Goal: Feedback & Contribution: Submit feedback/report problem

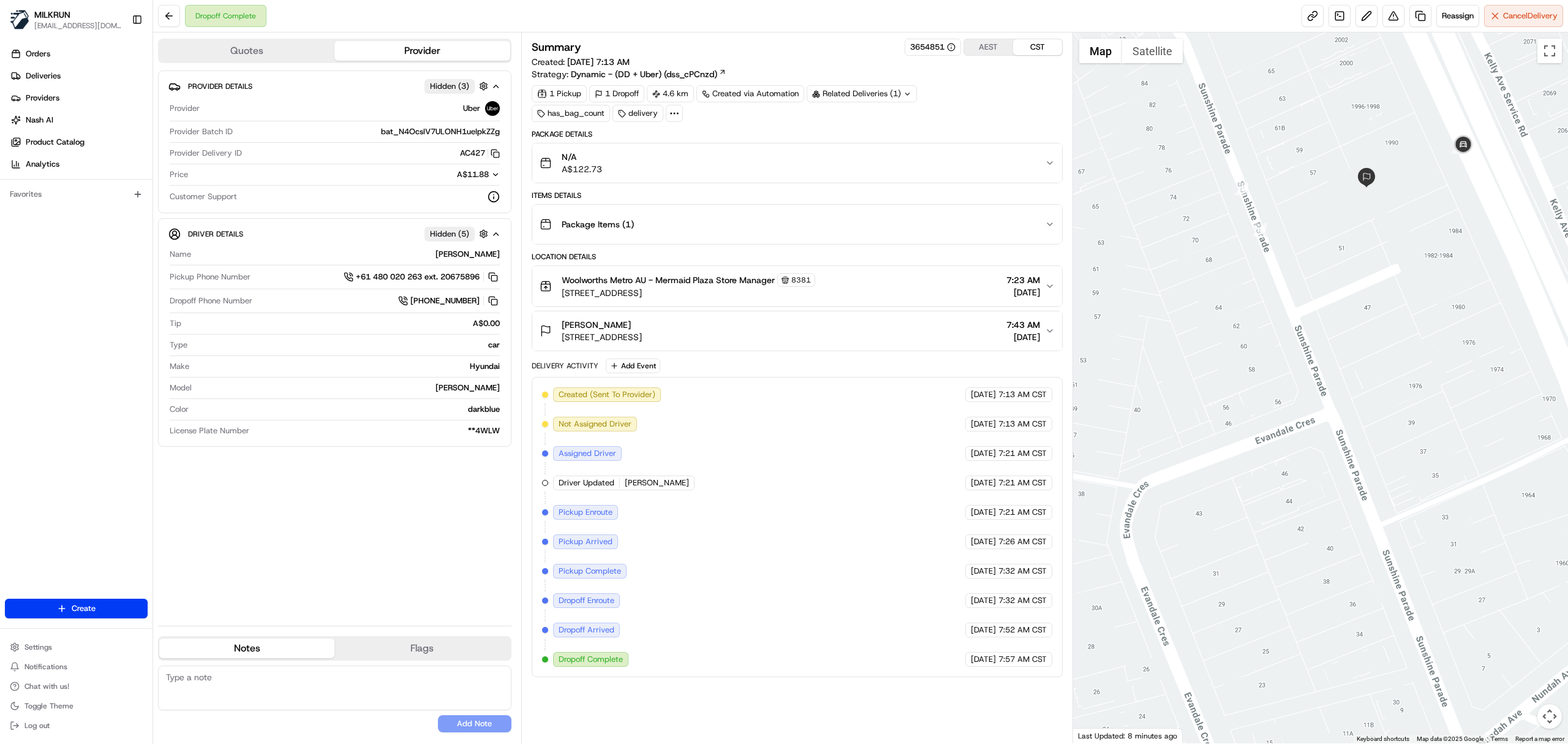
drag, startPoint x: 1368, startPoint y: 253, endPoint x: 1346, endPoint y: 322, distance: 72.4
click at [1346, 322] on div at bounding box center [1321, 387] width 495 height 710
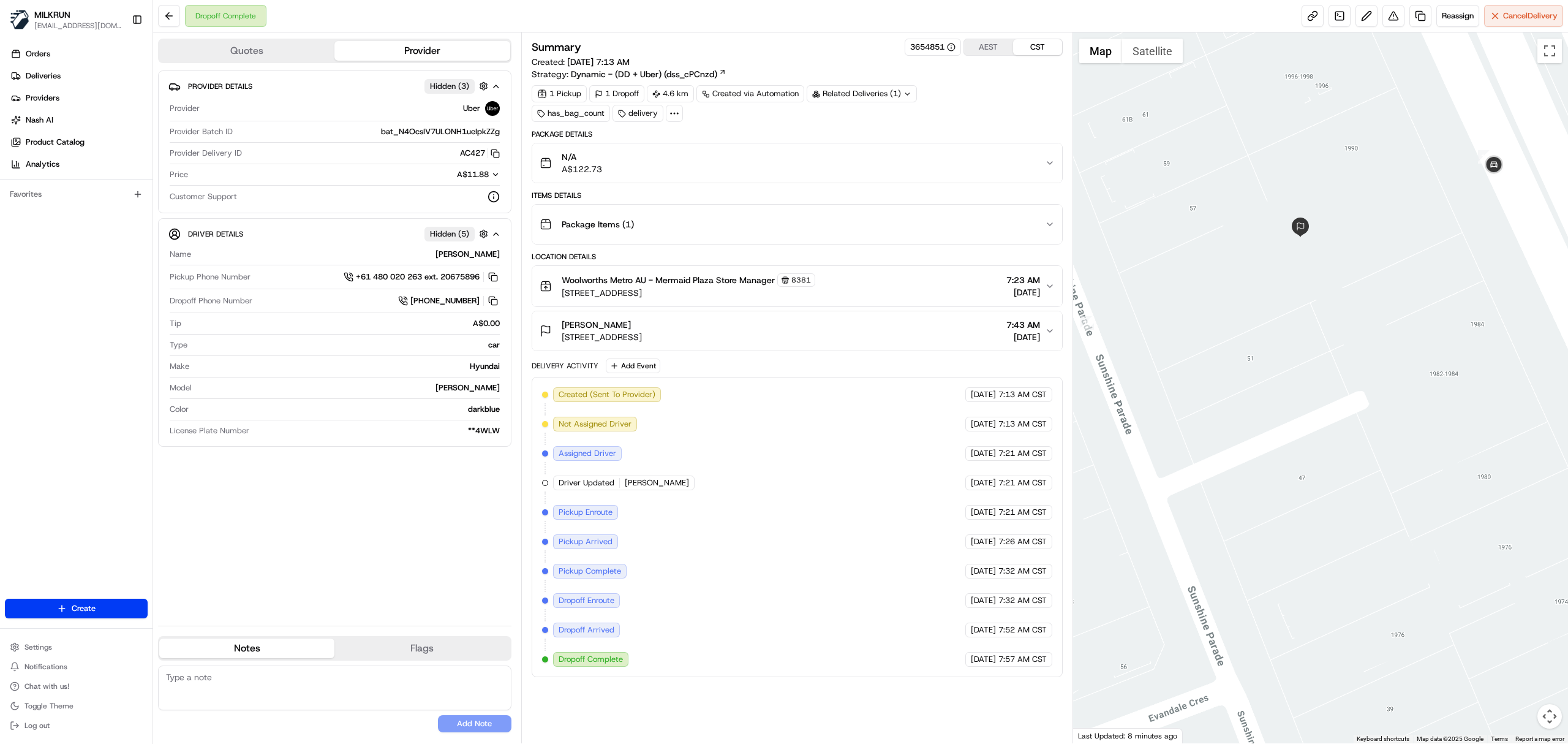
drag, startPoint x: 1421, startPoint y: 210, endPoint x: 1358, endPoint y: 276, distance: 91.2
click at [1358, 276] on div at bounding box center [1321, 387] width 495 height 710
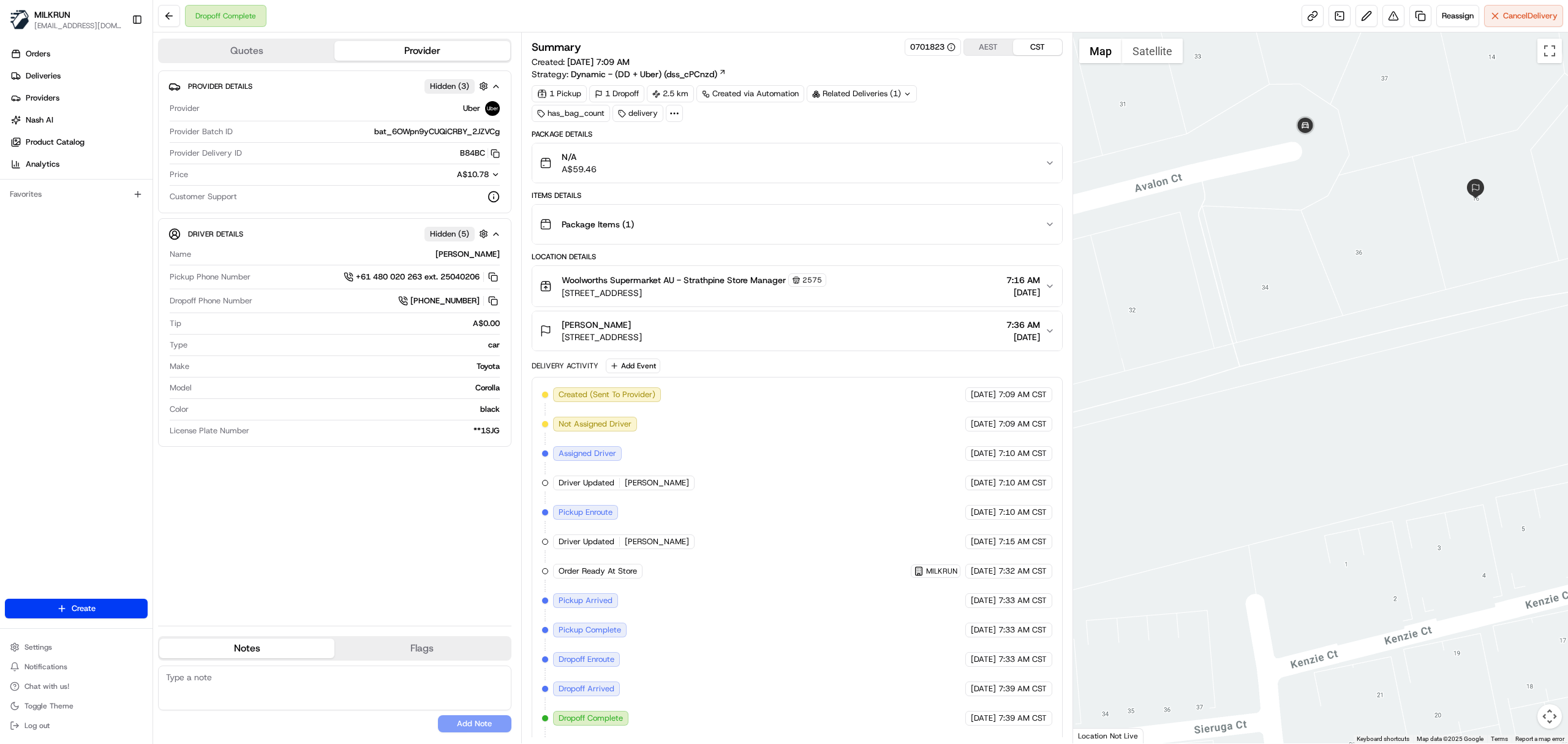
drag, startPoint x: 1208, startPoint y: 342, endPoint x: 1428, endPoint y: 377, distance: 222.8
click at [1428, 377] on div at bounding box center [1321, 387] width 495 height 710
drag, startPoint x: 1380, startPoint y: 329, endPoint x: 1258, endPoint y: 351, distance: 124.0
click at [1258, 351] on div at bounding box center [1321, 387] width 495 height 710
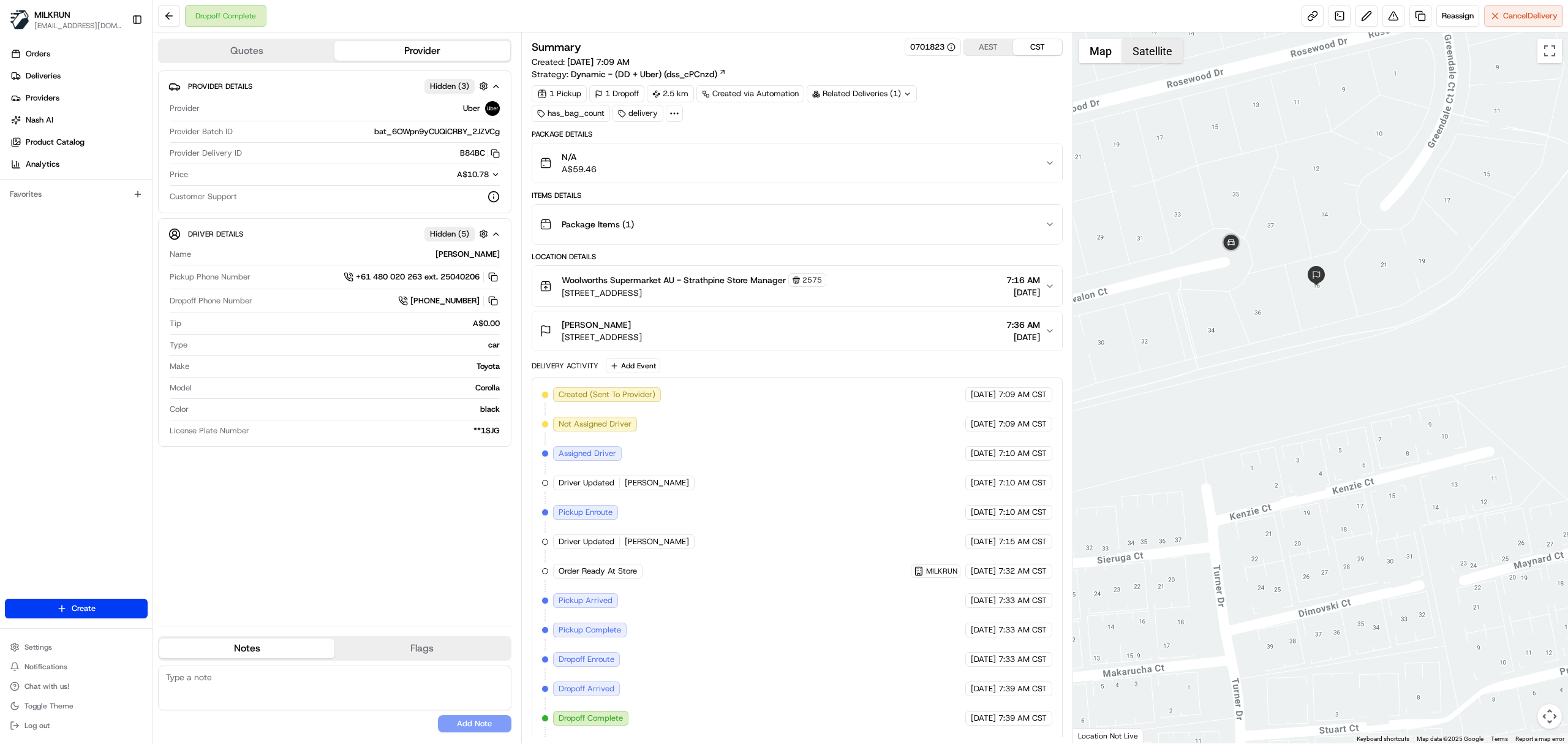
click at [1157, 61] on button "Satellite" at bounding box center [1153, 51] width 61 height 25
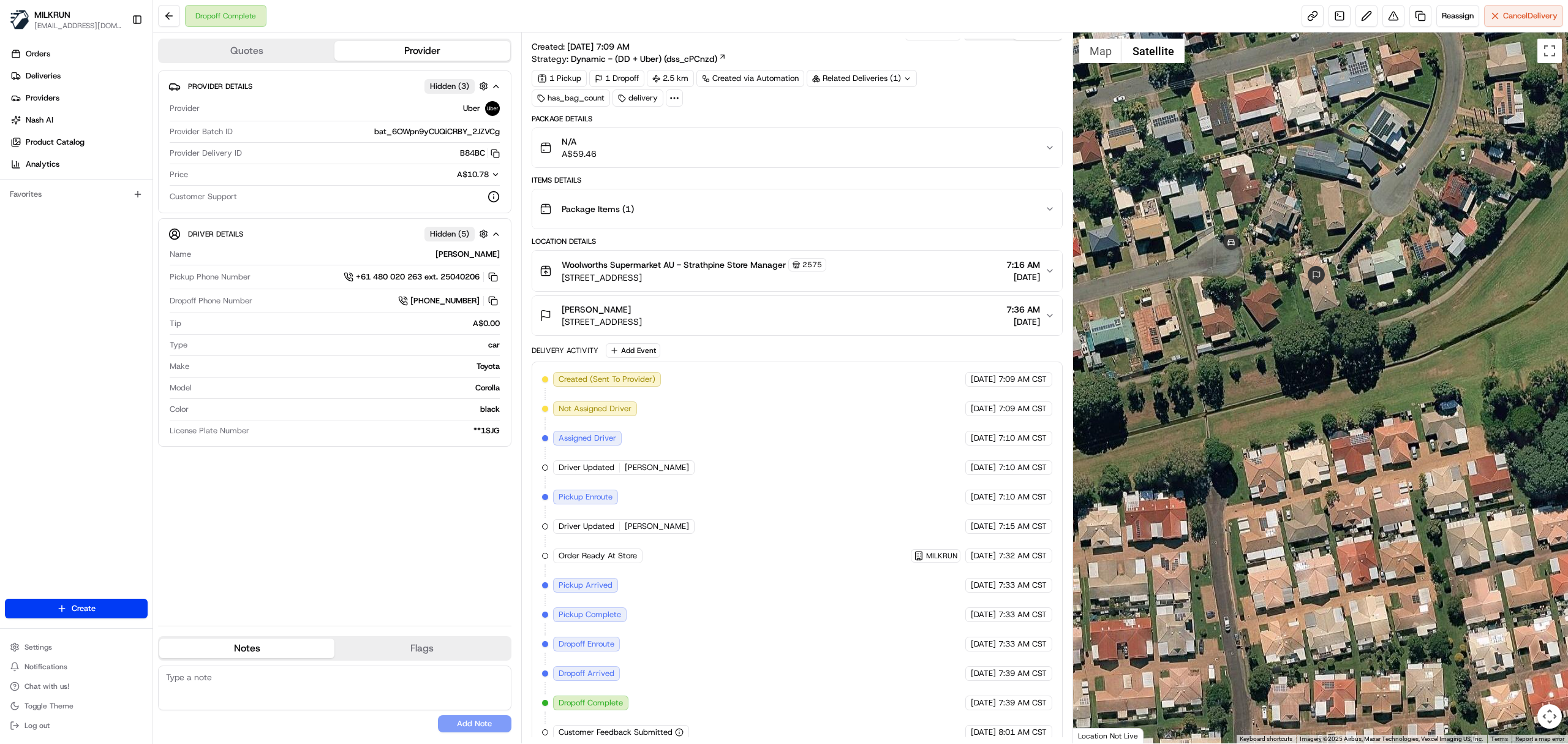
scroll to position [37, 0]
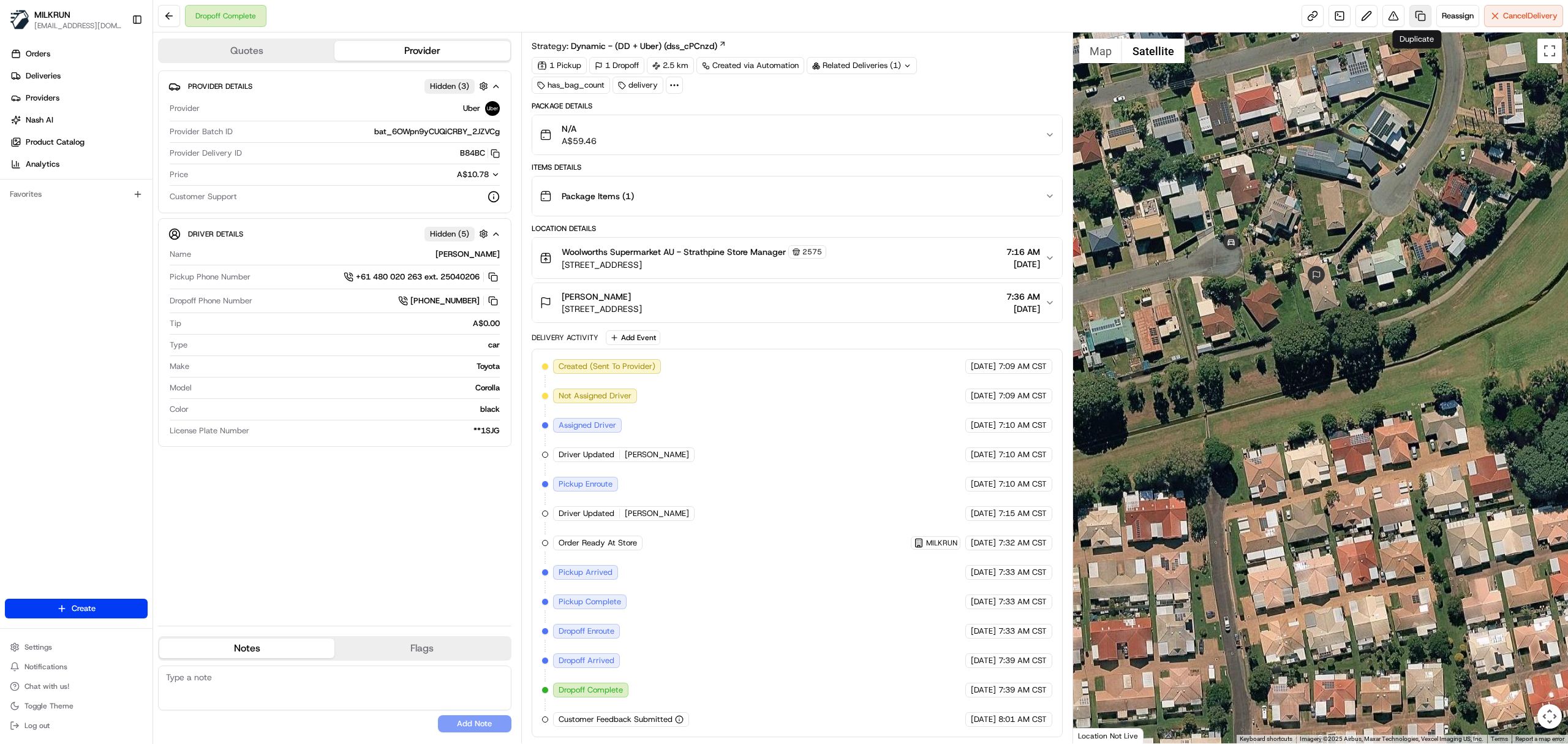
click at [1411, 13] on link at bounding box center [1420, 16] width 22 height 22
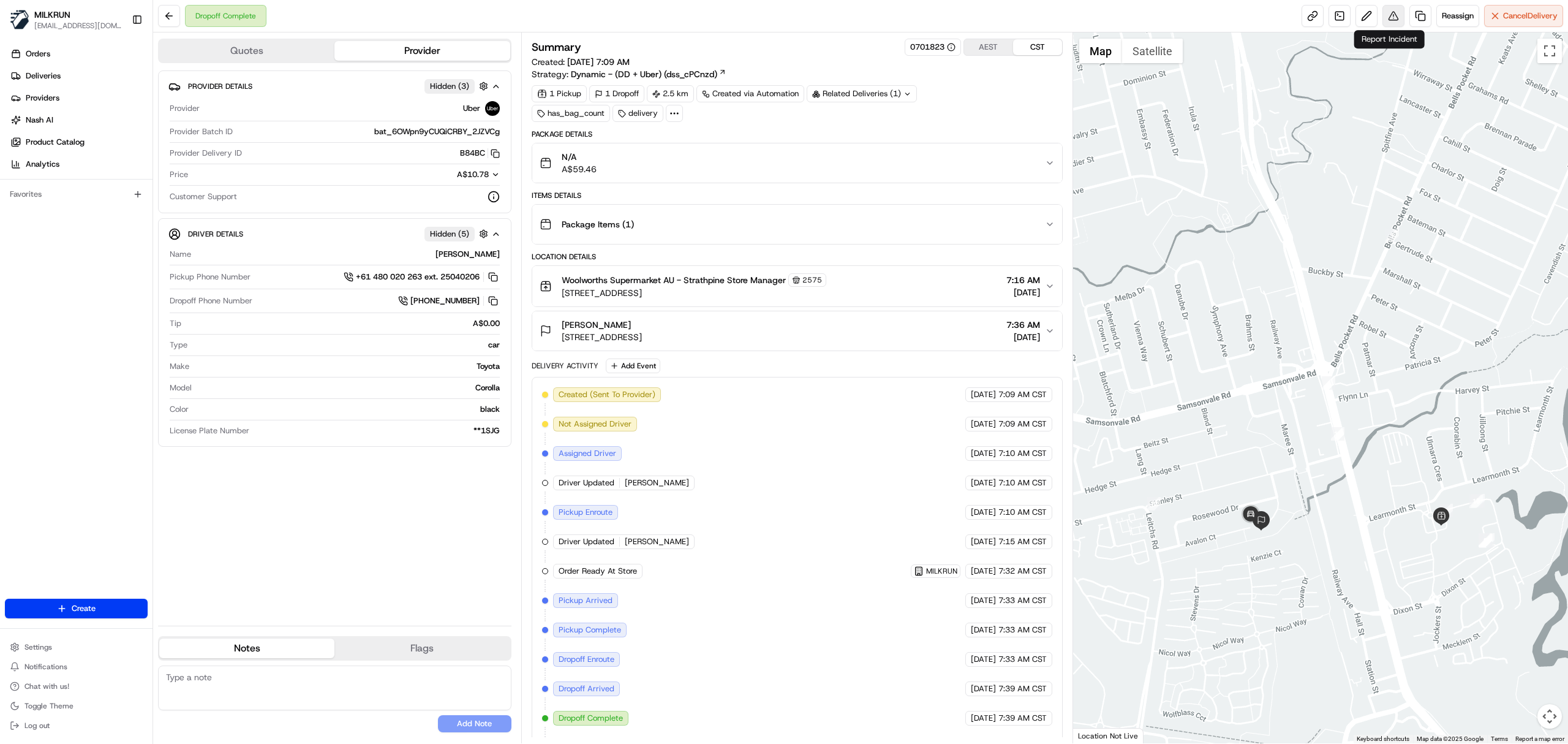
click at [1390, 15] on button at bounding box center [1394, 16] width 22 height 22
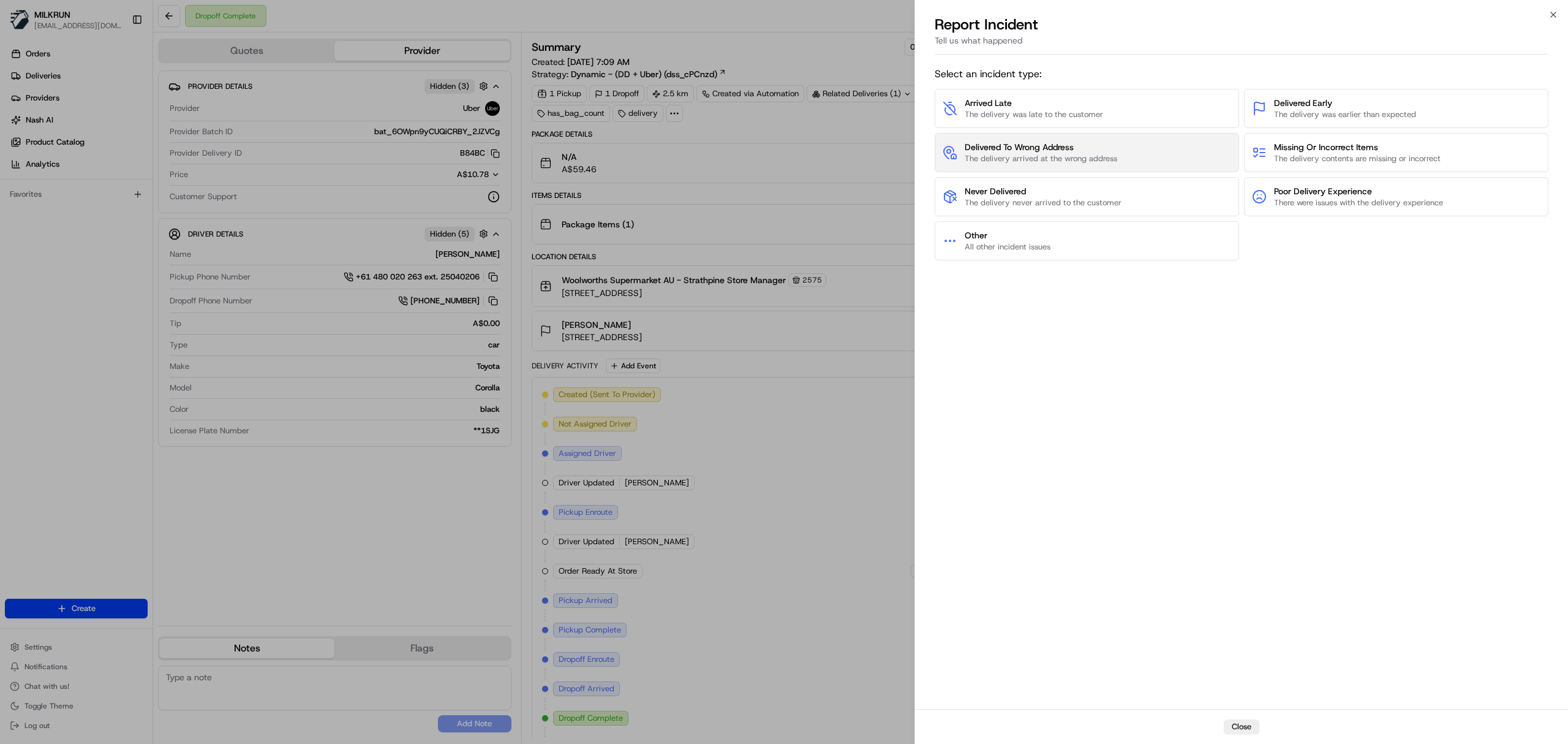
click at [1021, 161] on span "The delivery arrived at the wrong address" at bounding box center [1041, 158] width 152 height 11
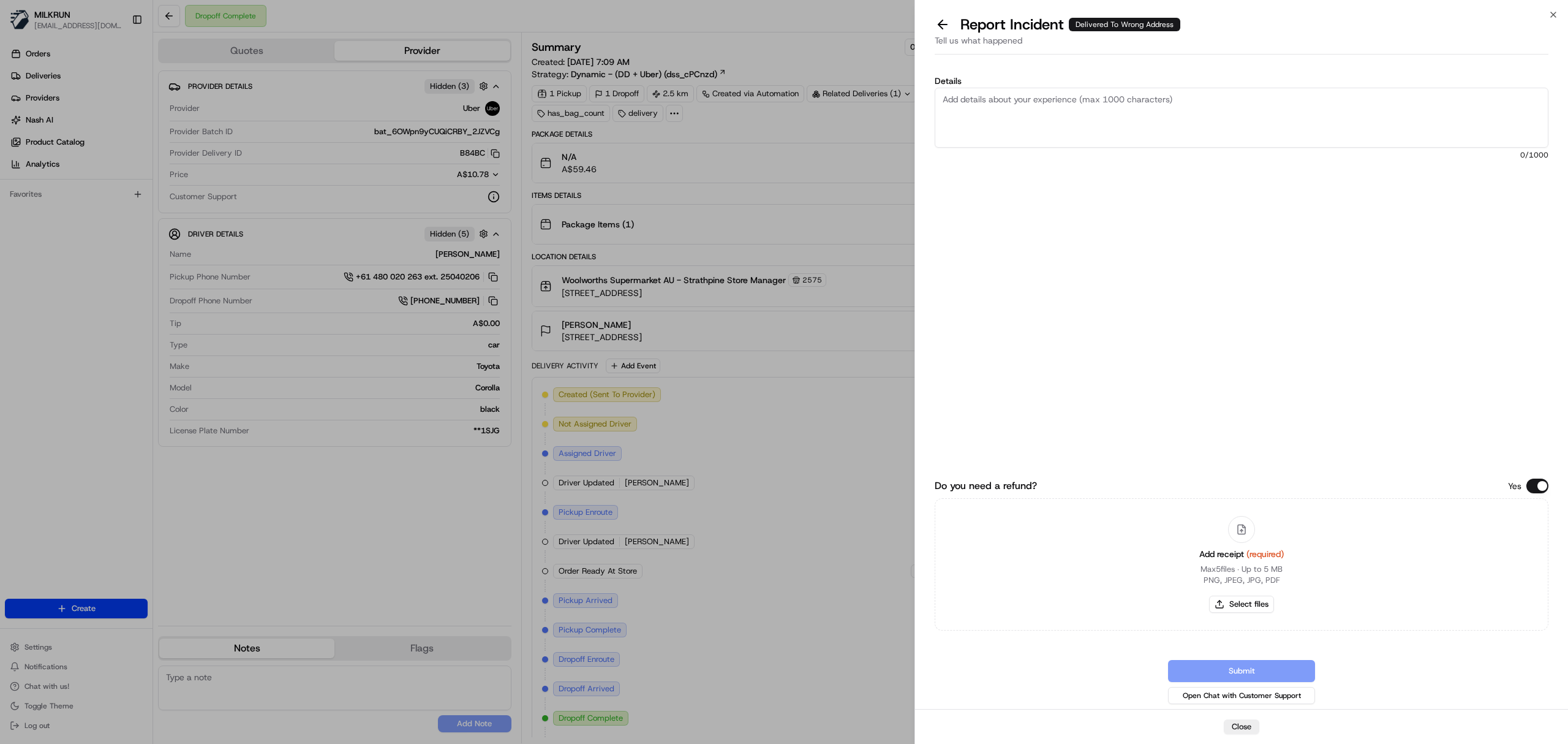
click at [1012, 128] on textarea "Details" at bounding box center [1241, 118] width 614 height 60
type textarea "Customer did not receive the order It was sent to an icorrect address"
click at [1398, 501] on div "Add receipt (required) Max 5 files ∙ Up to 5 MB PNG, JPEG, JPG, PDF Select files" at bounding box center [1241, 564] width 614 height 132
click at [1257, 597] on button "Select files" at bounding box center [1241, 604] width 65 height 17
type input "C:\fakepath\Donna.pdf"
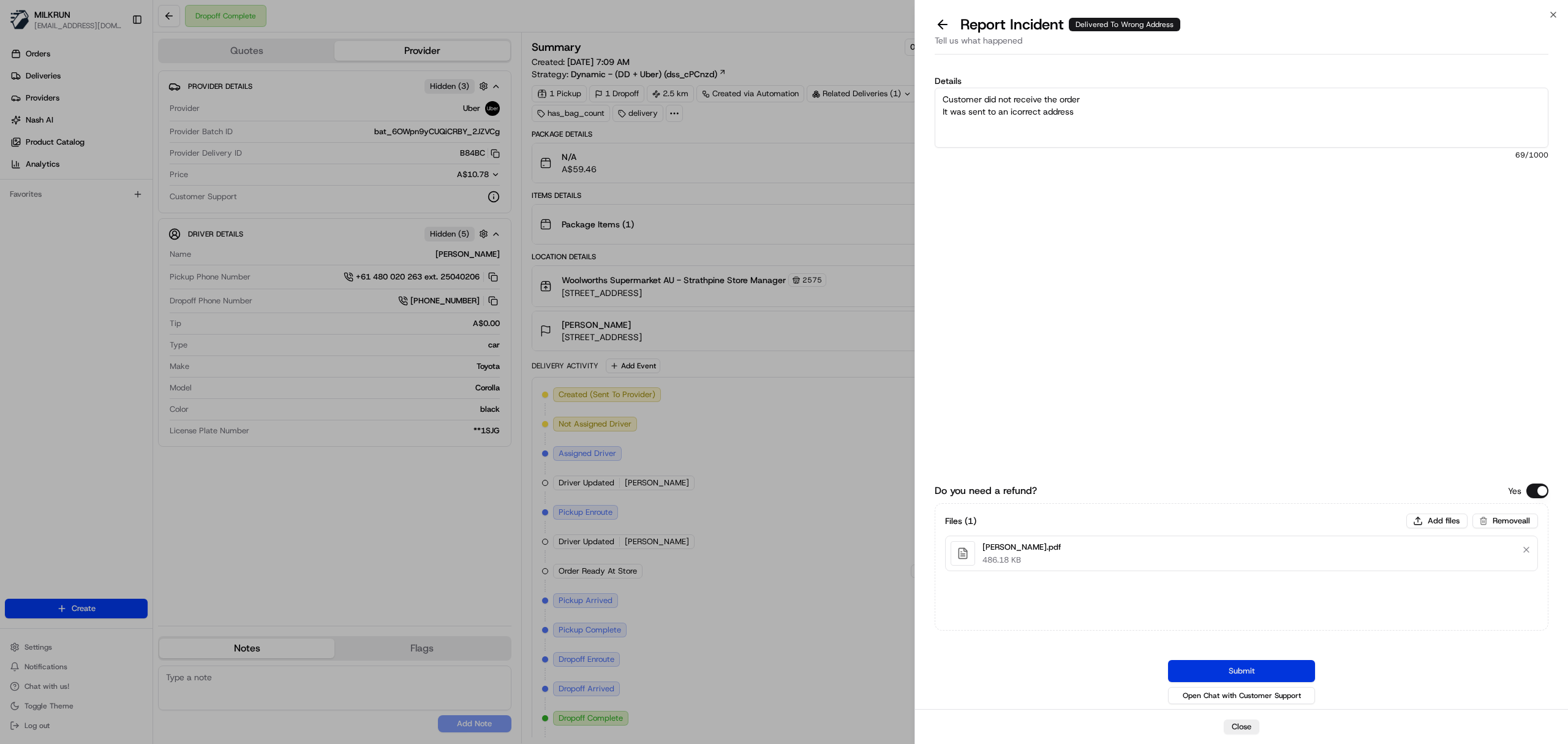
click at [1177, 663] on button "Submit" at bounding box center [1241, 671] width 147 height 22
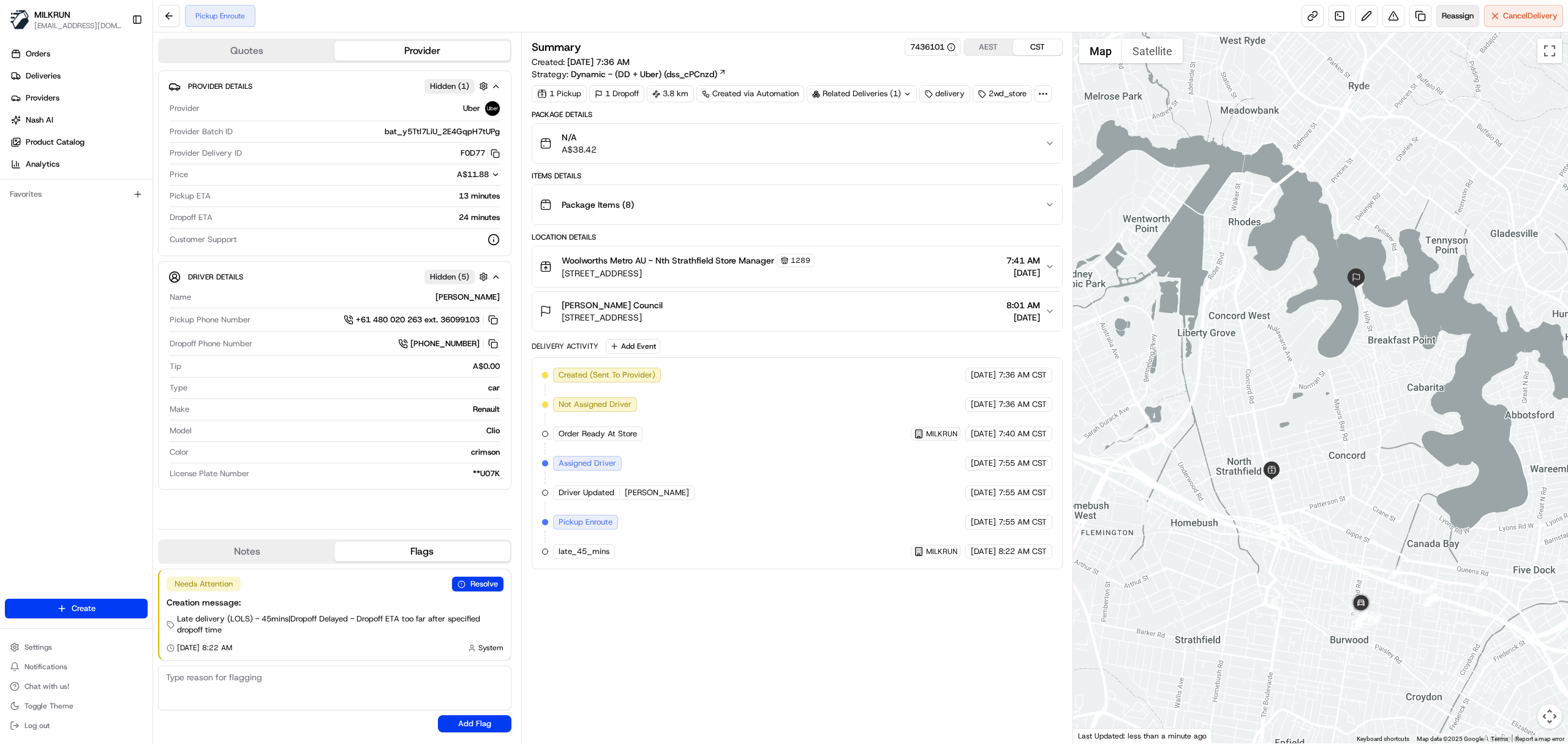
click at [1456, 12] on span "Reassign" at bounding box center [1458, 15] width 32 height 11
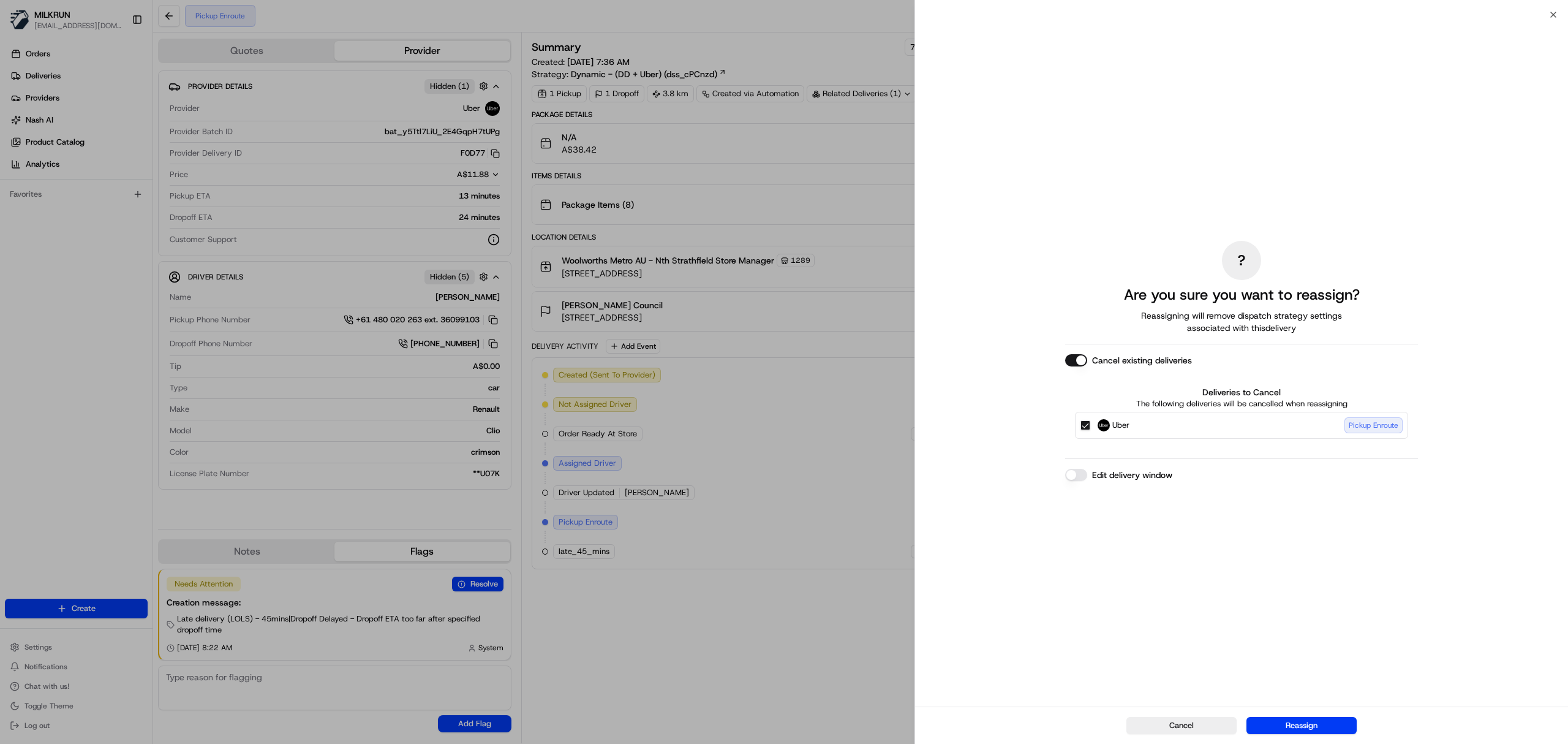
click at [1076, 366] on div "Cancel existing deliveries Deliveries to Cancel The following deliveries will b…" at bounding box center [1241, 401] width 353 height 94
click at [1078, 362] on button "Cancel existing deliveries" at bounding box center [1076, 360] width 22 height 12
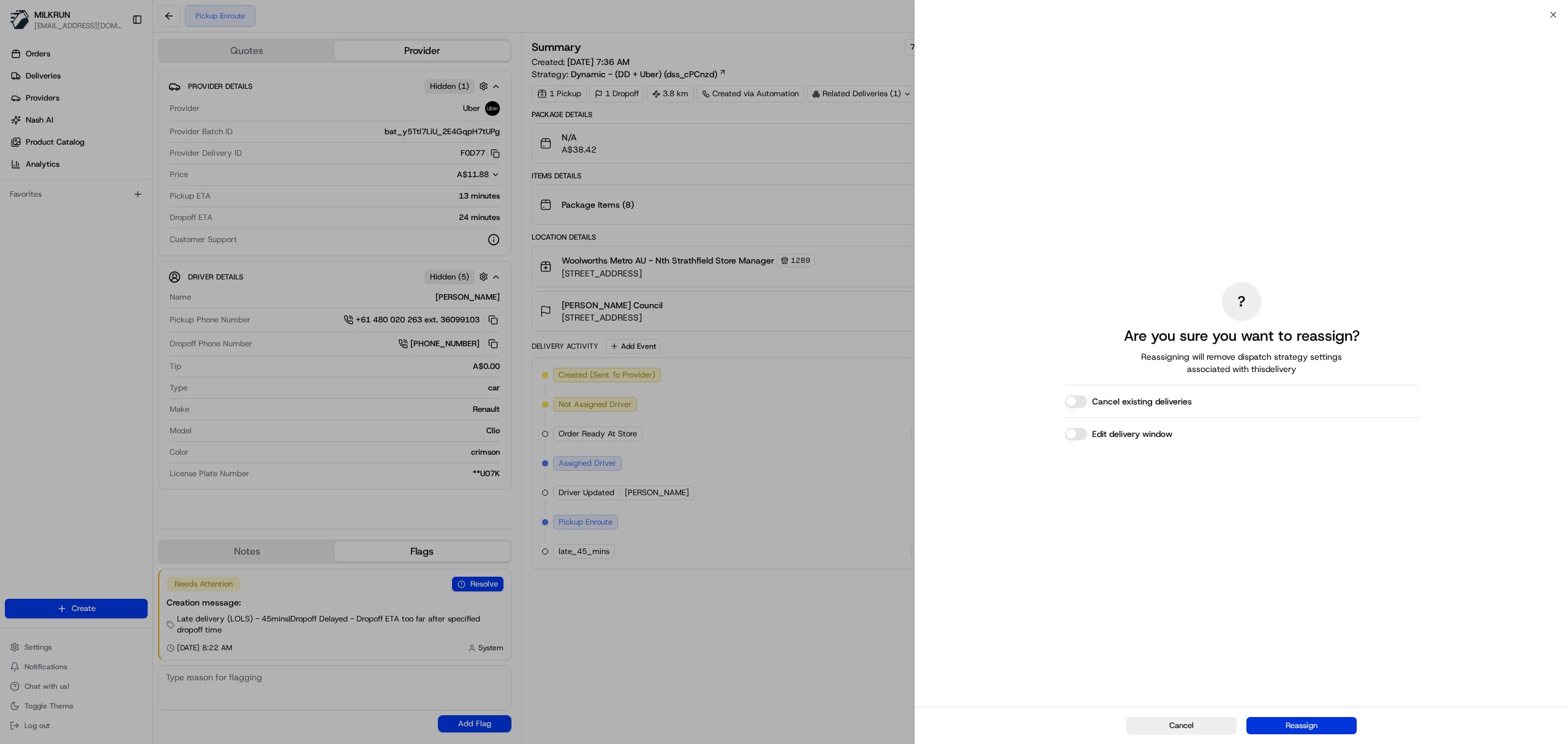
click at [1320, 730] on button "Reassign" at bounding box center [1301, 725] width 110 height 17
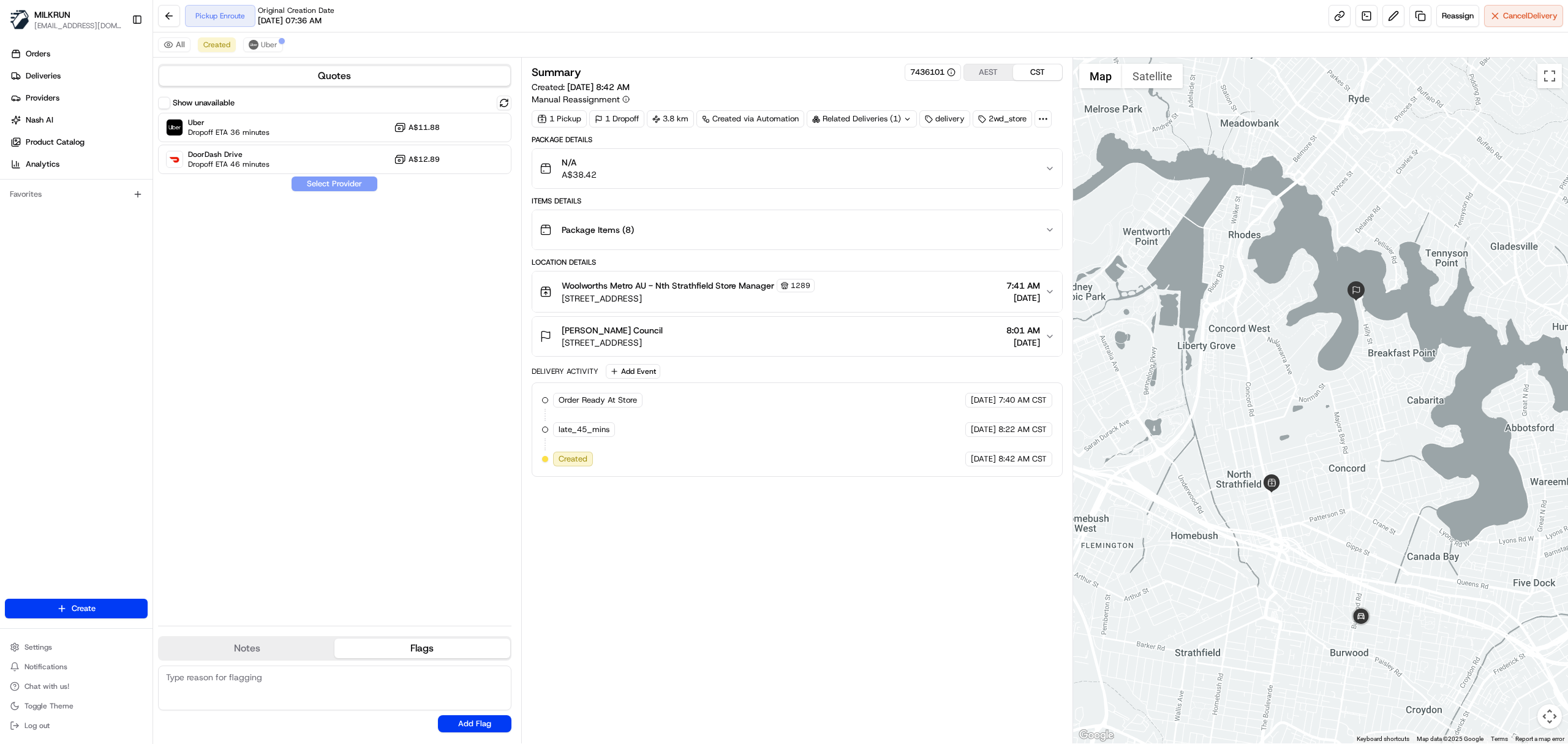
click at [303, 252] on div "Show unavailable Uber Dropoff ETA 36 minutes A$11.88 DoorDash Drive Dropoff ETA…" at bounding box center [334, 355] width 353 height 520
click at [284, 142] on div "Uber Dropoff ETA 36 minutes A$11.88" at bounding box center [334, 127] width 353 height 30
click at [329, 184] on button "Assign Provider" at bounding box center [334, 183] width 87 height 15
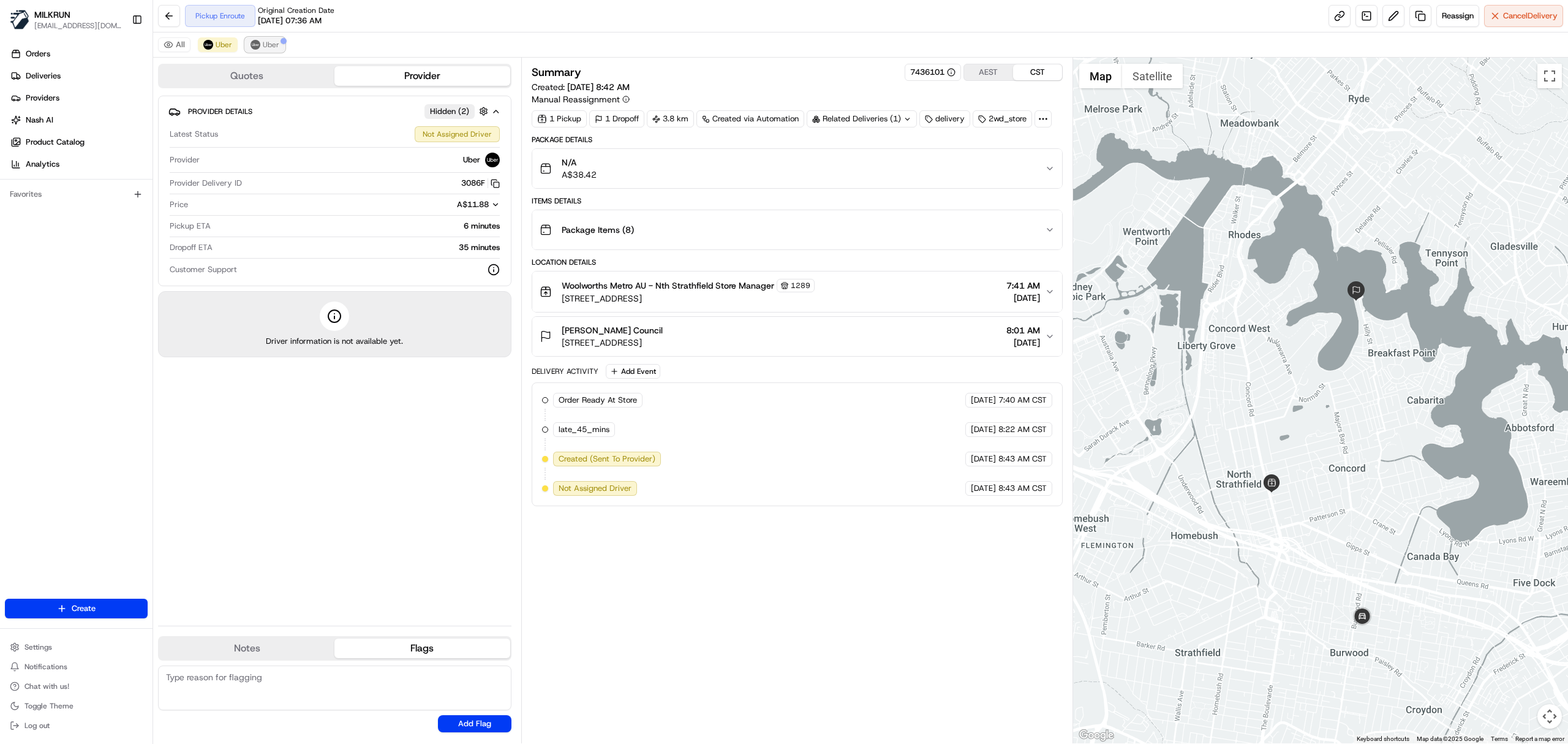
click at [272, 52] on button "Uber" at bounding box center [265, 44] width 40 height 15
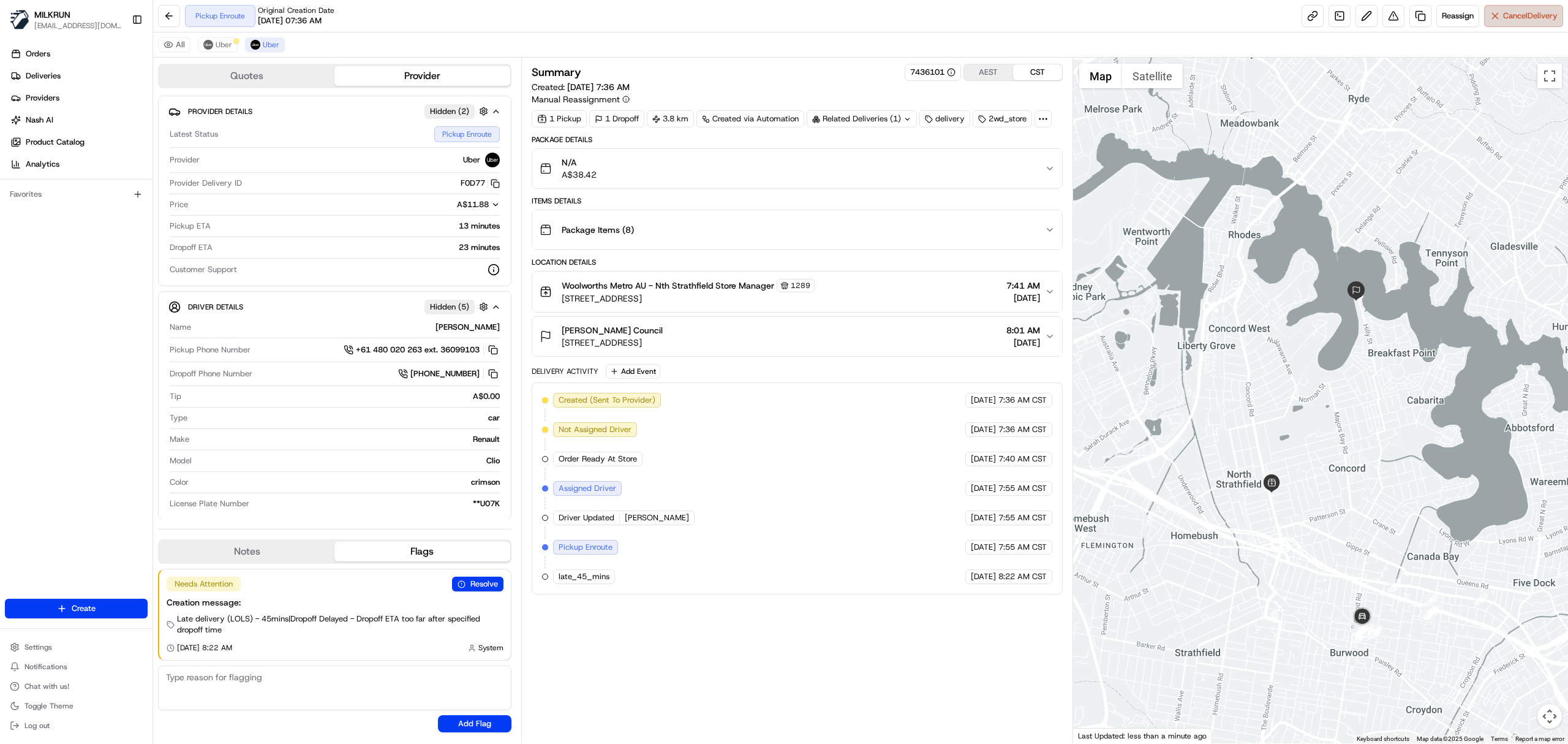
click at [1509, 22] on button "Cancel Delivery" at bounding box center [1523, 16] width 79 height 22
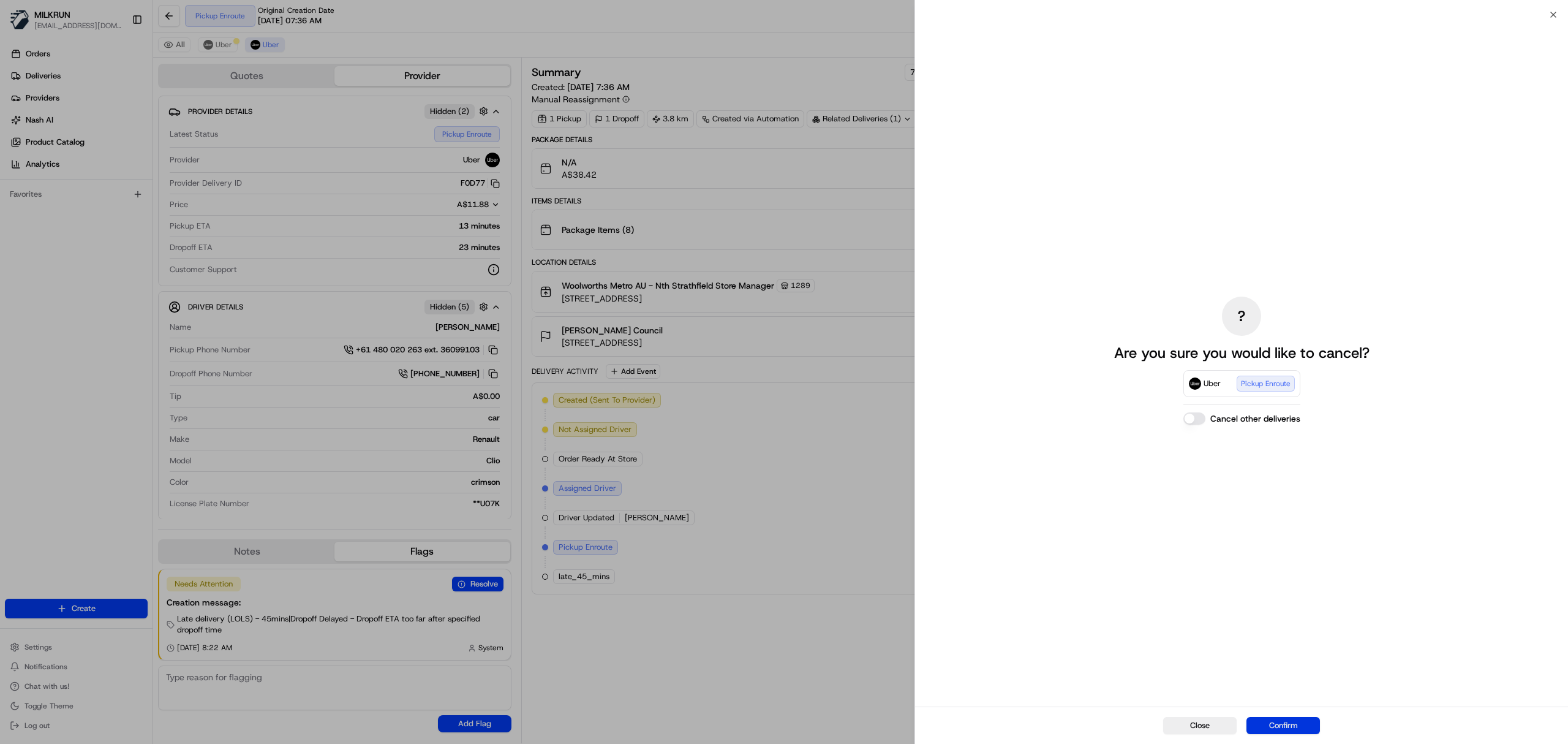
click at [1290, 717] on button "Confirm" at bounding box center [1283, 725] width 73 height 17
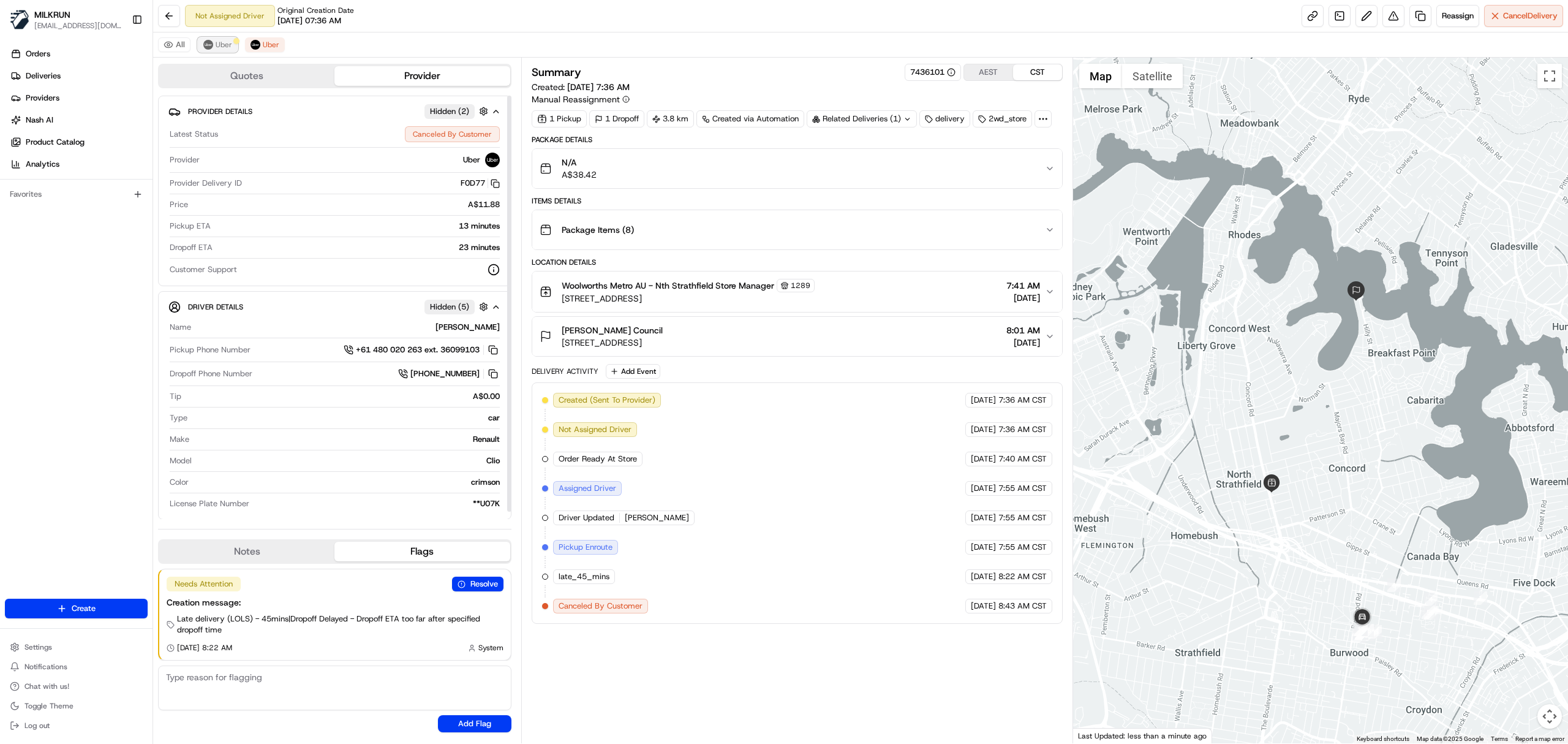
click at [227, 44] on span "Uber" at bounding box center [224, 45] width 16 height 10
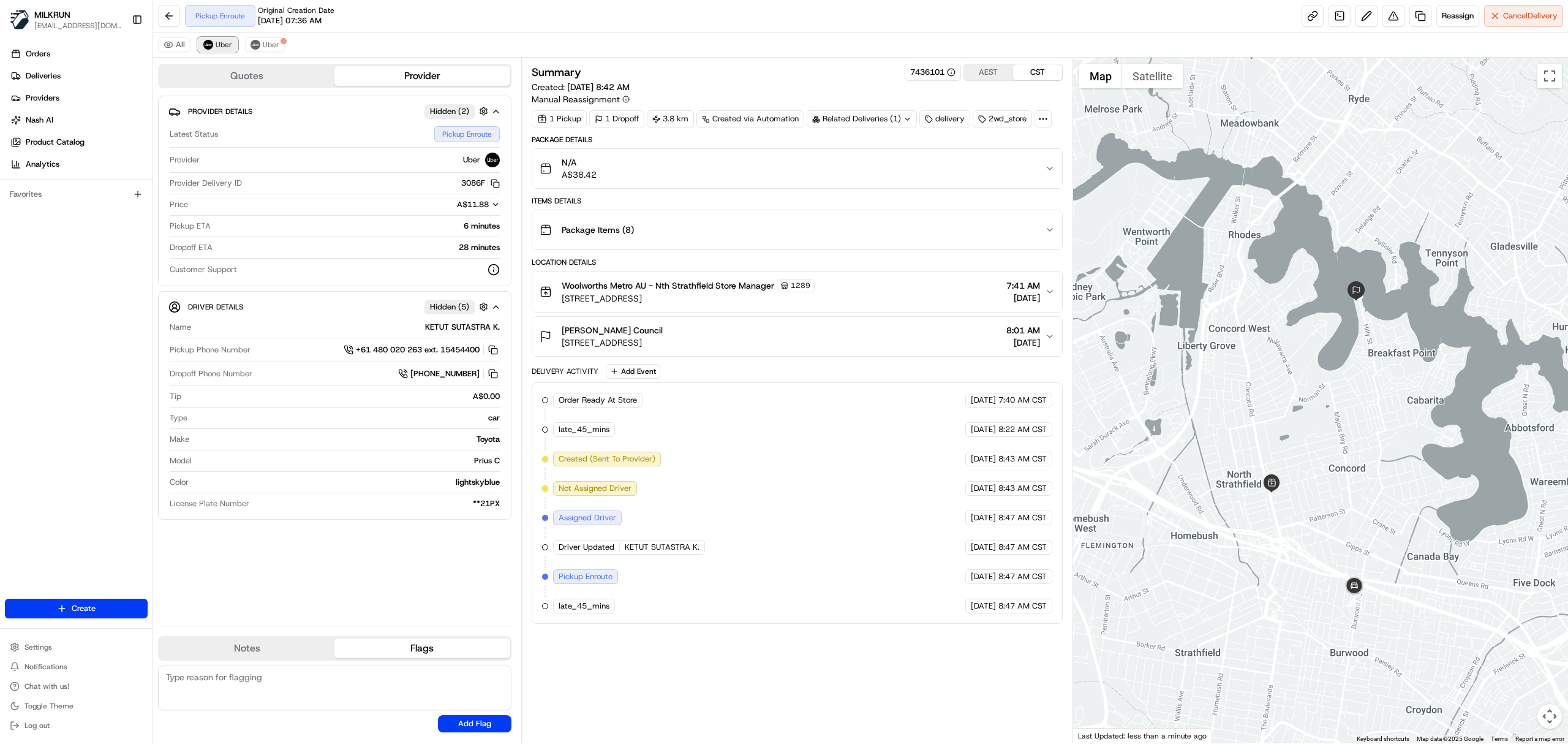
click at [213, 49] on button "Uber" at bounding box center [217, 44] width 40 height 15
click at [175, 48] on button "All" at bounding box center [174, 44] width 32 height 15
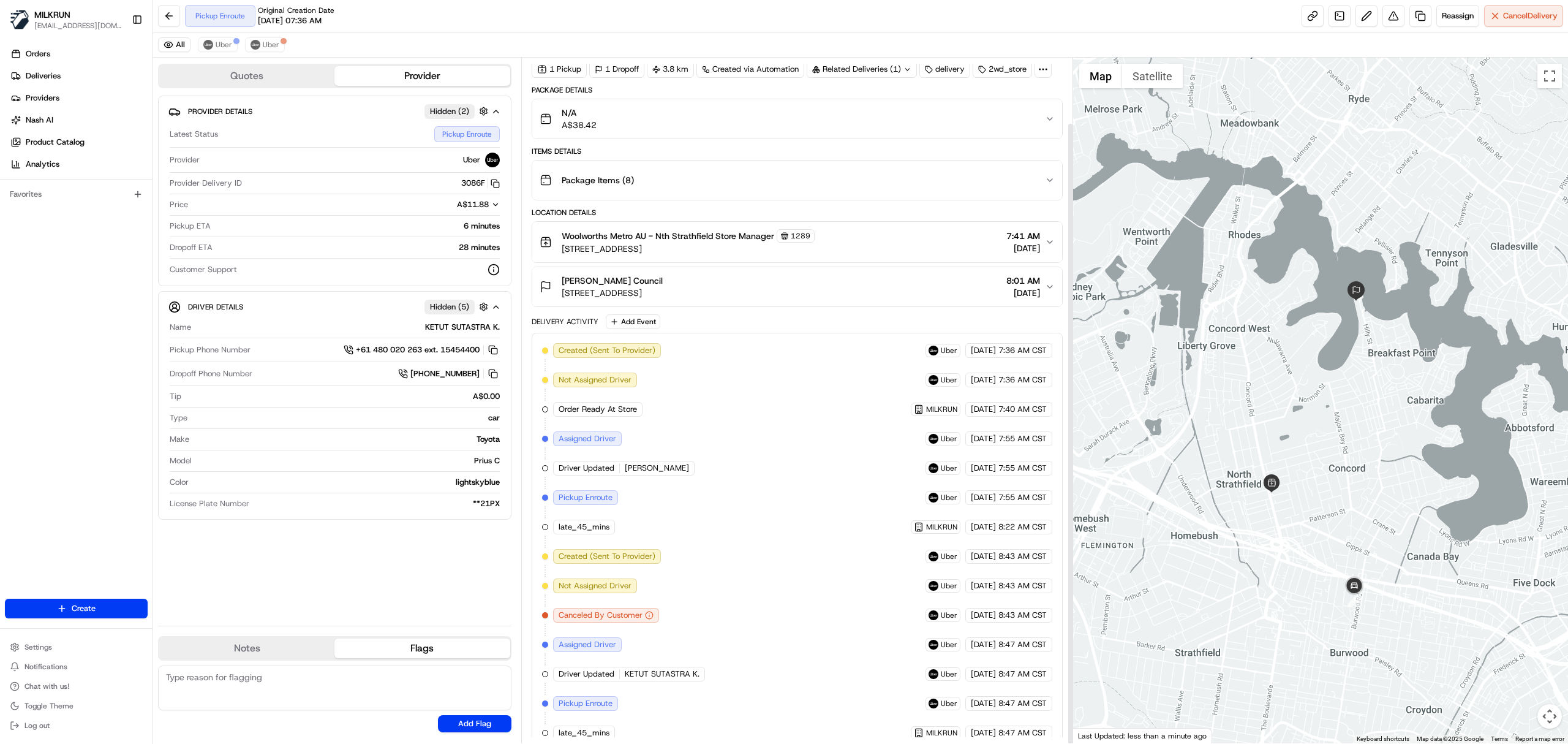
scroll to position [71, 0]
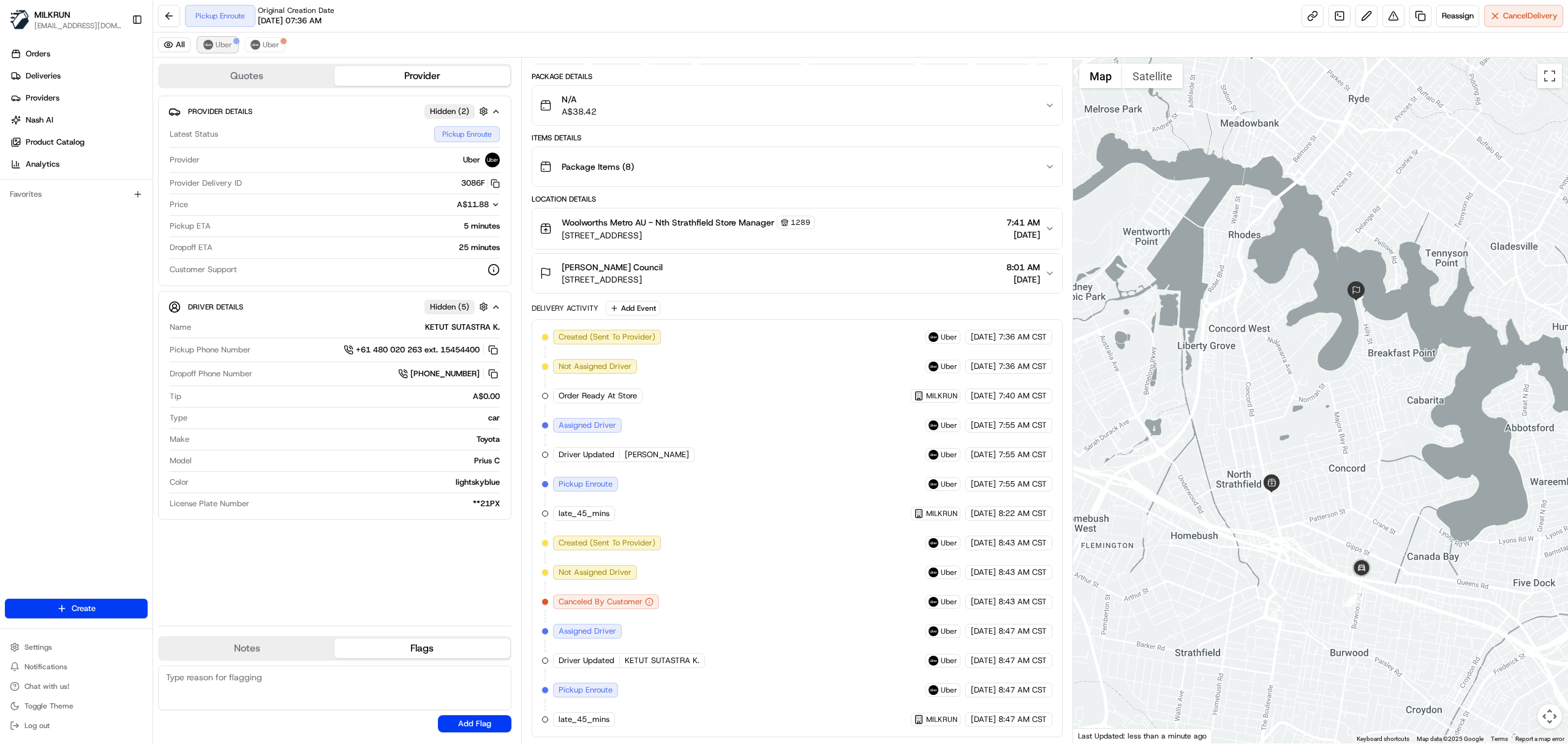
click at [224, 42] on span "Uber" at bounding box center [224, 45] width 16 height 10
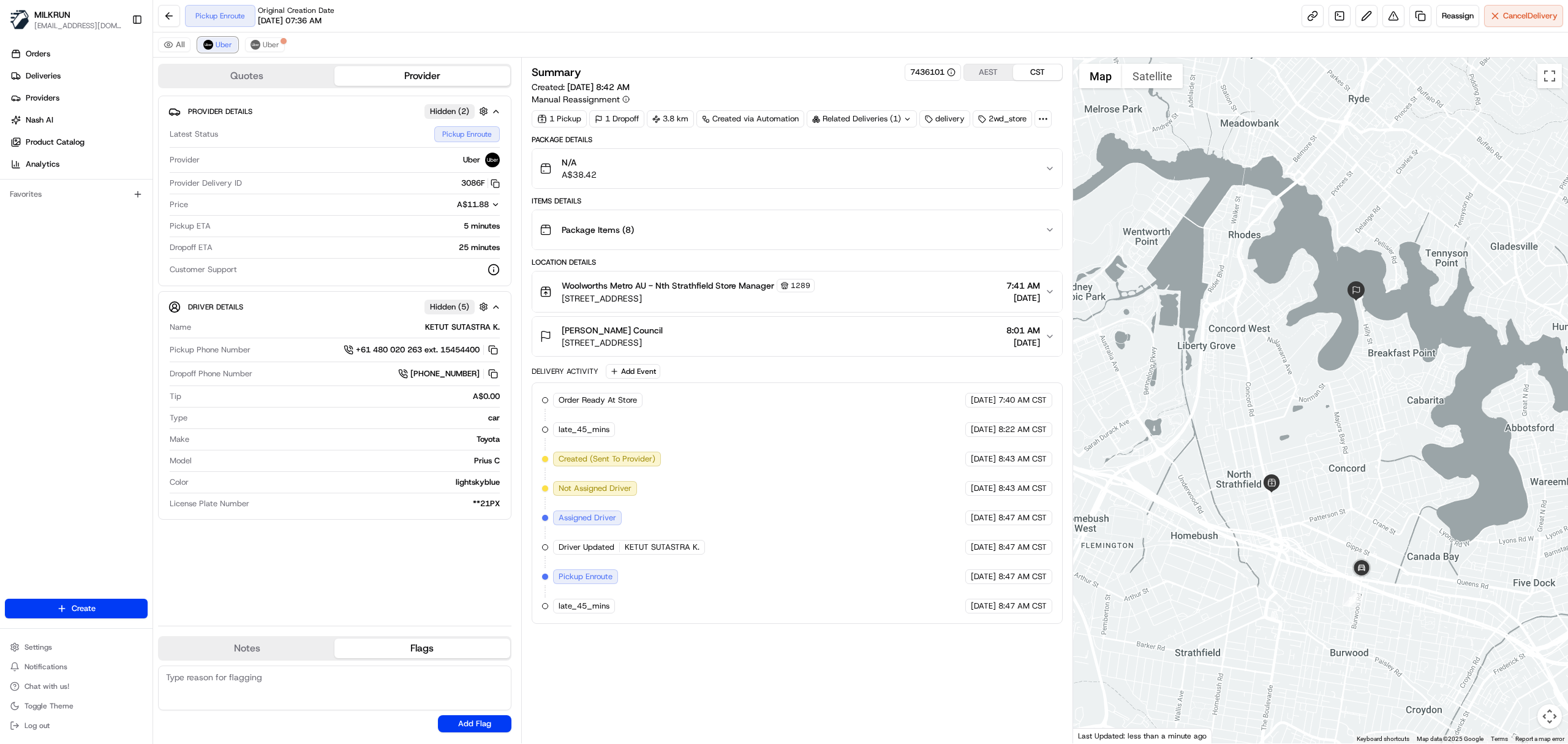
scroll to position [0, 0]
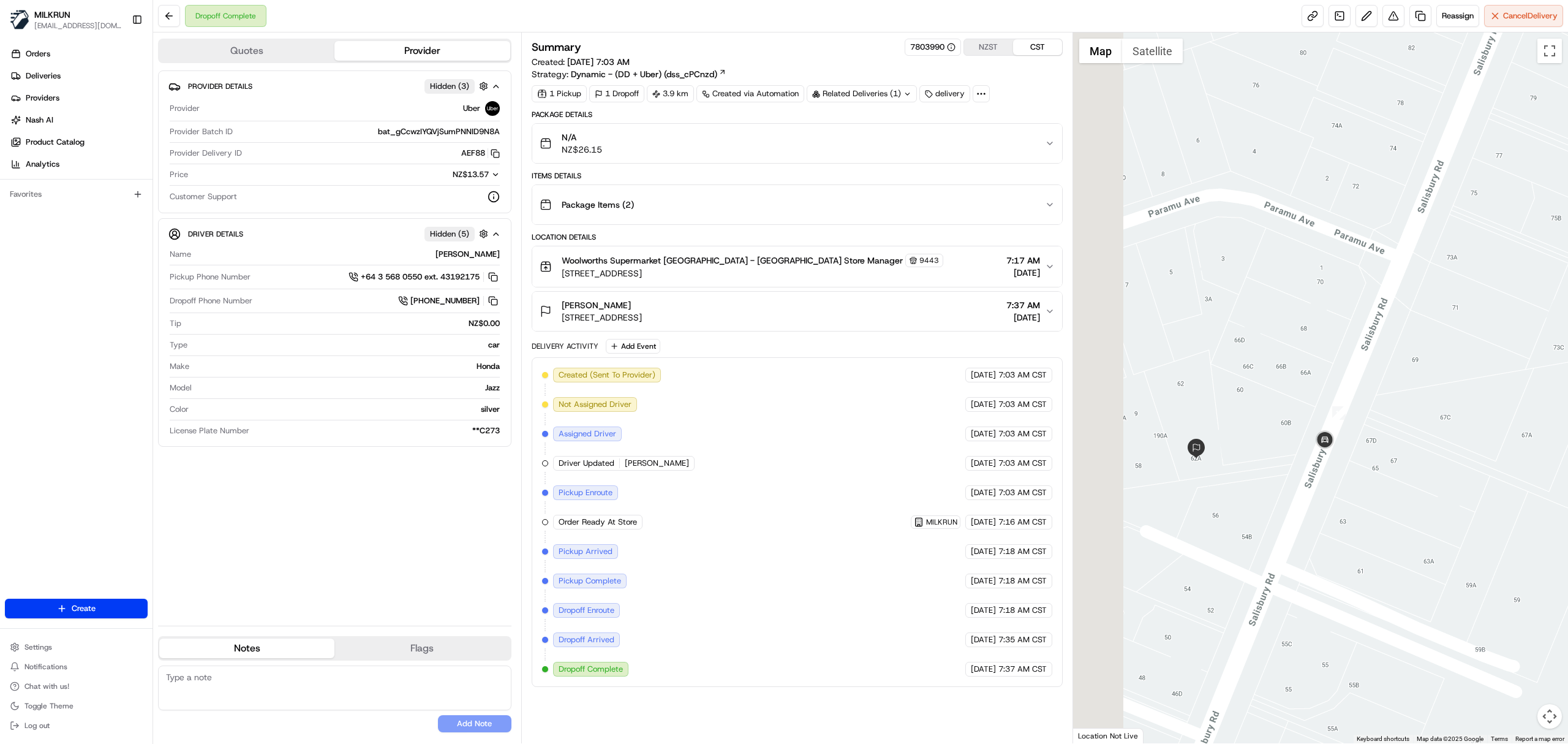
drag, startPoint x: 1160, startPoint y: 528, endPoint x: 1299, endPoint y: 532, distance: 139.1
click at [1299, 532] on div at bounding box center [1321, 387] width 495 height 710
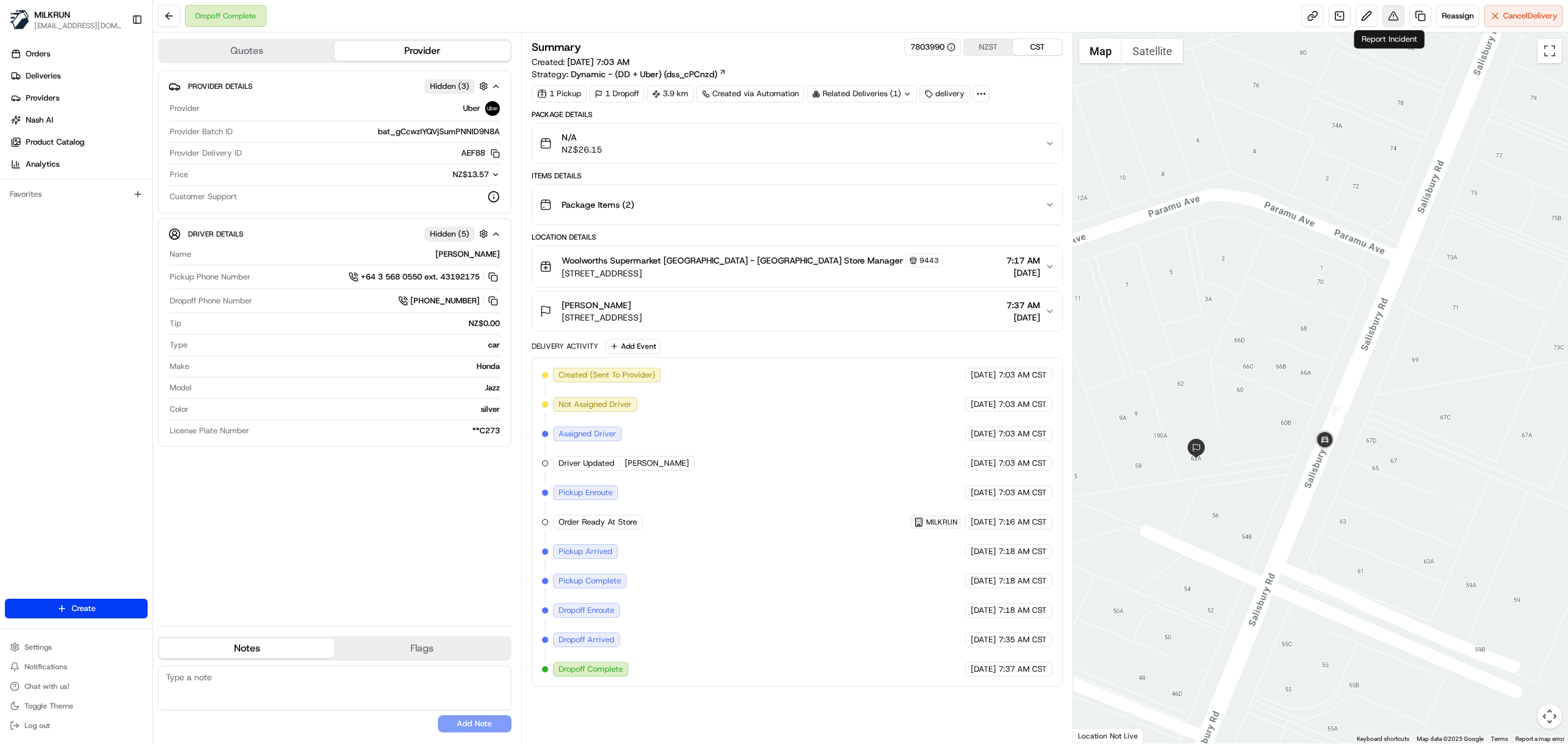
click at [1383, 20] on button at bounding box center [1394, 16] width 22 height 22
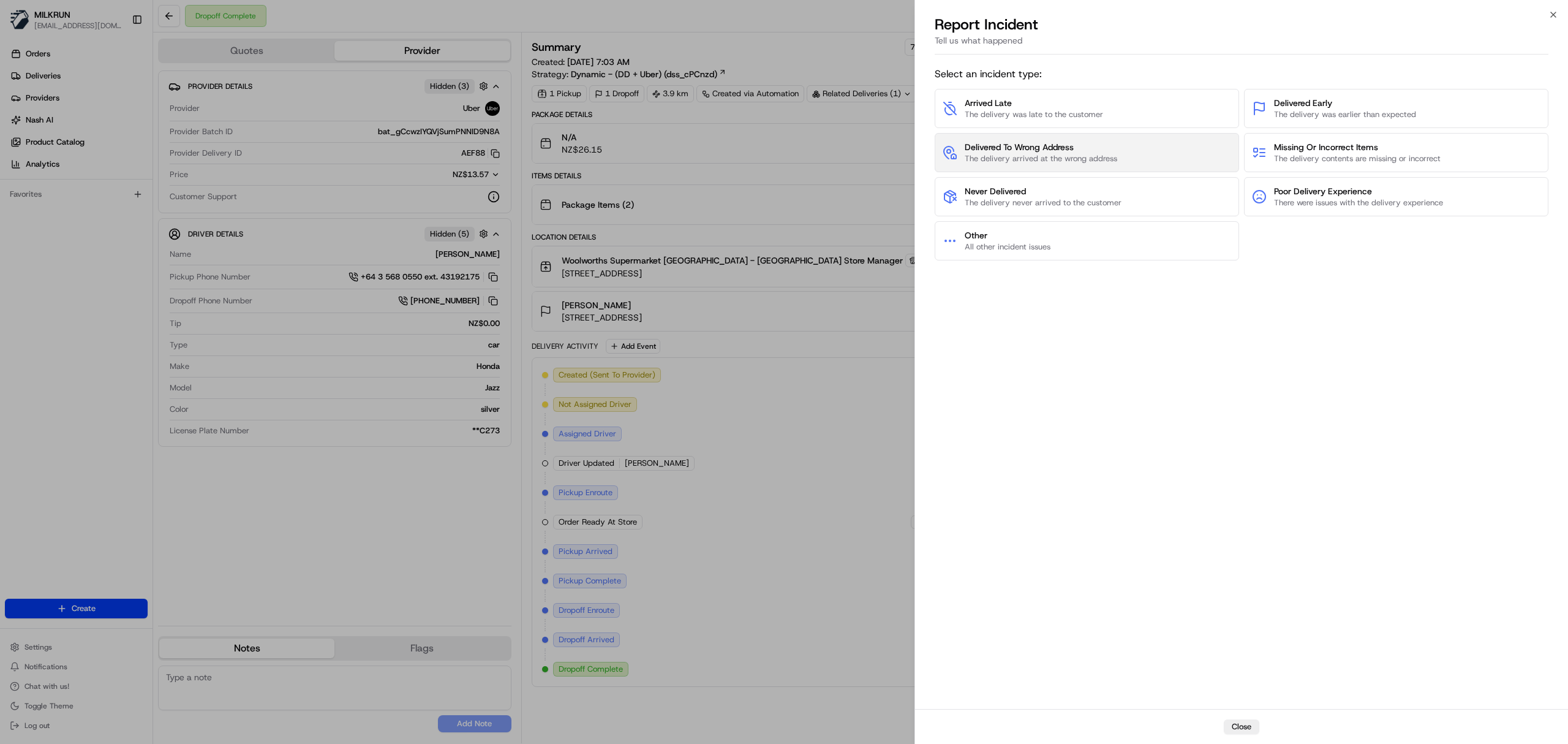
click at [1022, 149] on span "Delivered To Wrong Address" at bounding box center [1041, 147] width 152 height 12
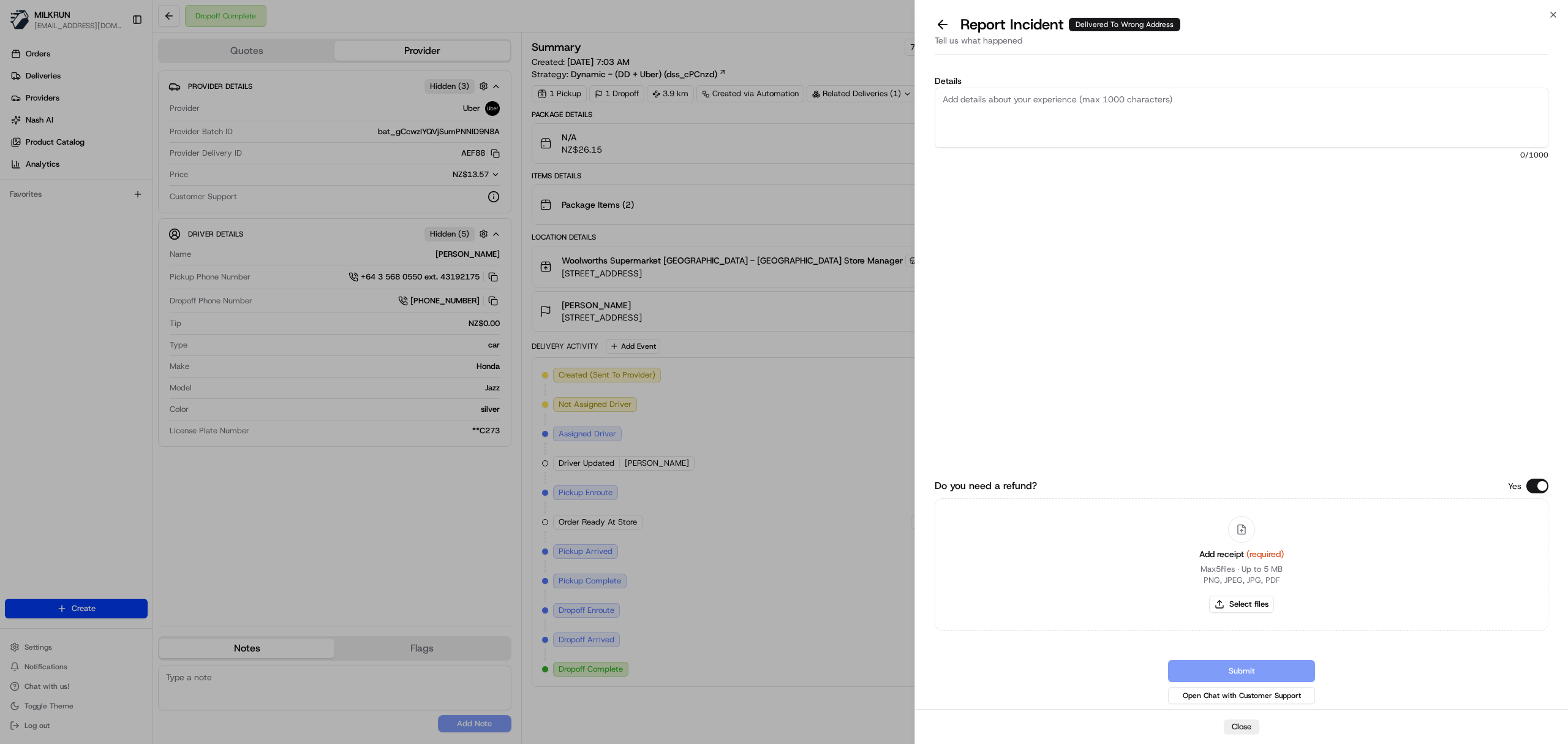
click at [1051, 114] on textarea "Details" at bounding box center [1241, 118] width 614 height 60
type textarea "Customer did not receive the order Driver did not follow drop off policy"
click at [1257, 599] on button "Select files" at bounding box center [1241, 604] width 65 height 17
type input "C:\fakepath\bella.pdf"
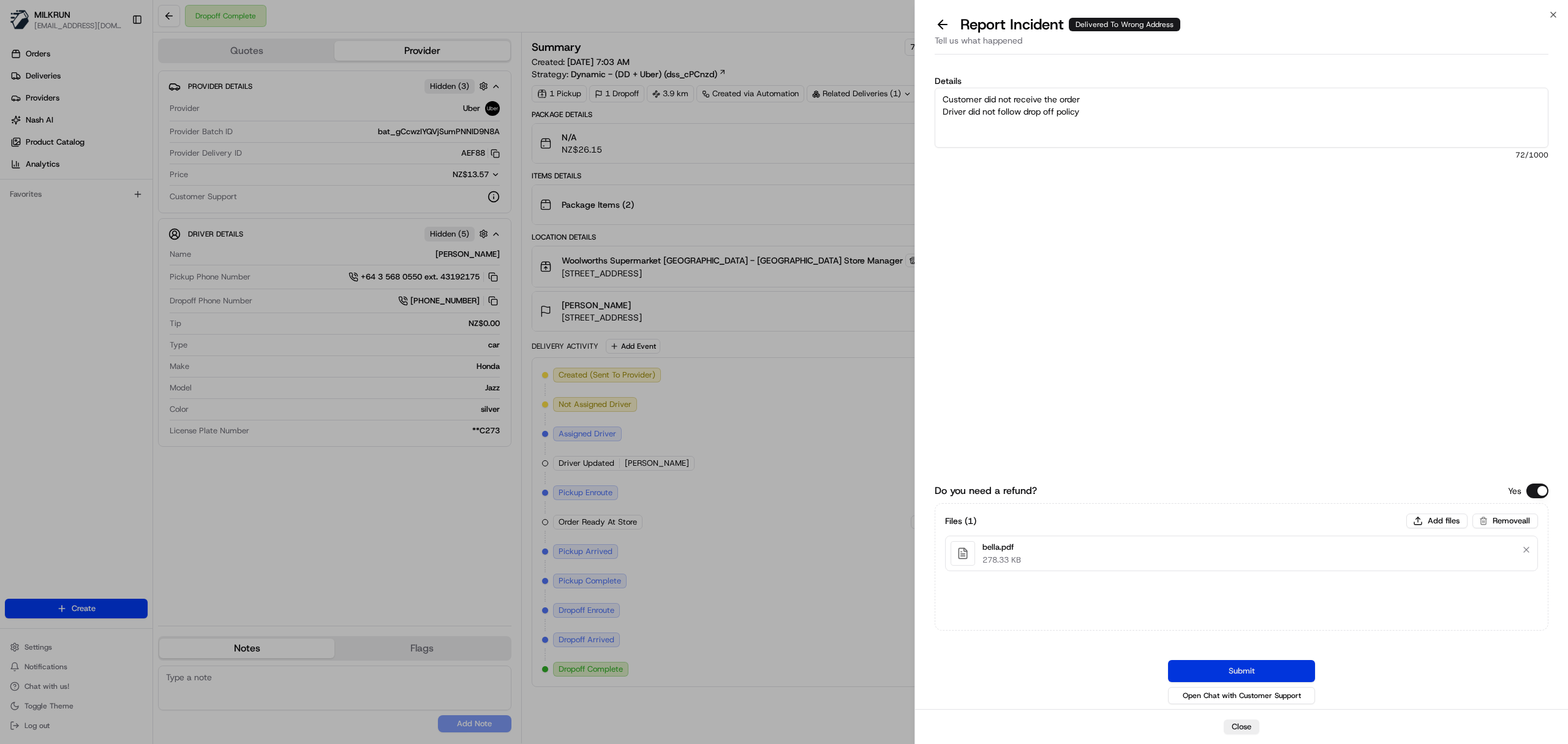
click at [1255, 670] on button "Submit" at bounding box center [1241, 671] width 147 height 22
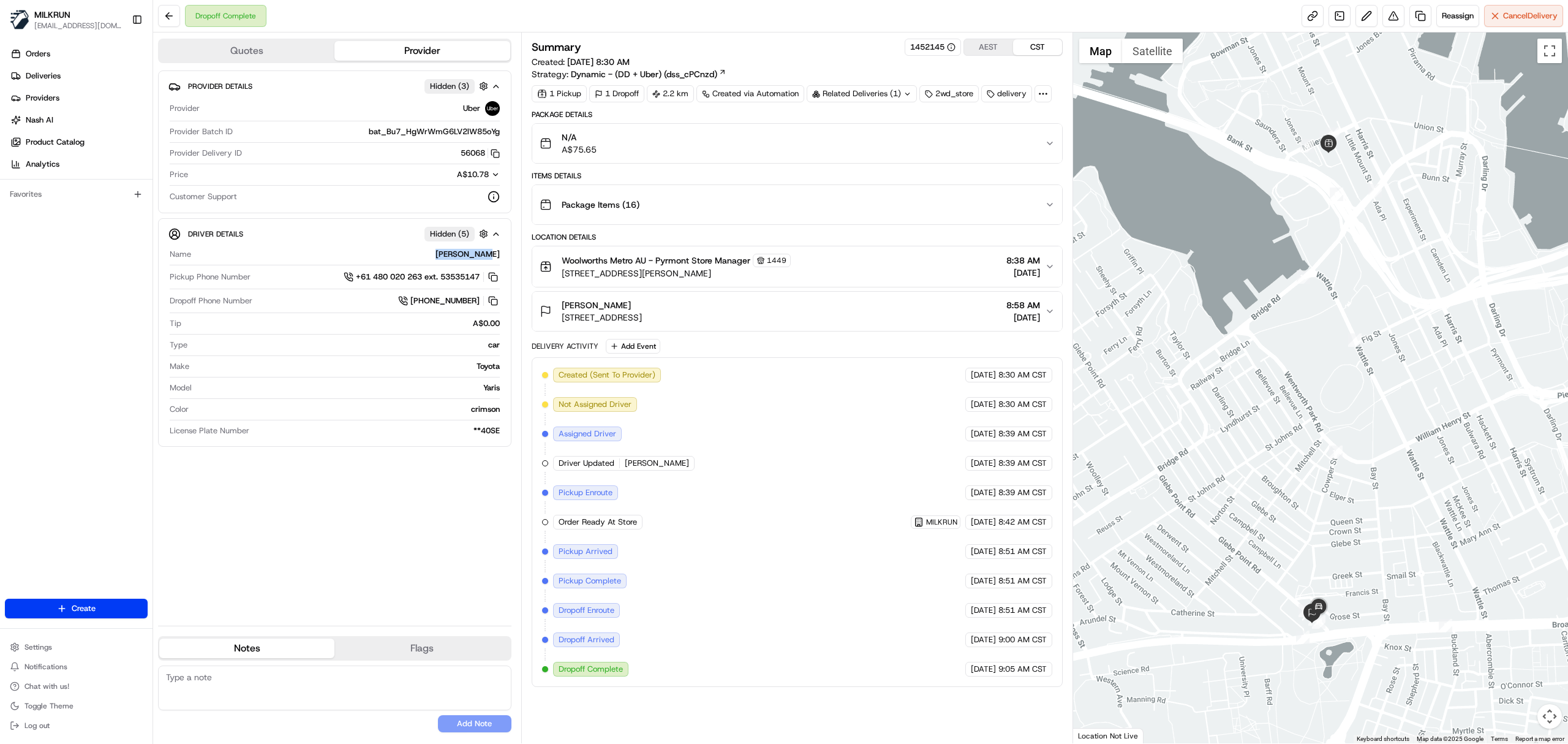
drag, startPoint x: 439, startPoint y: 253, endPoint x: 502, endPoint y: 259, distance: 63.3
click at [502, 259] on div "Driver Details Hidden ( 5 ) Name [PERSON_NAME] Pickup Phone Number +61 480 020 …" at bounding box center [334, 332] width 353 height 229
copy div "[PERSON_NAME]"
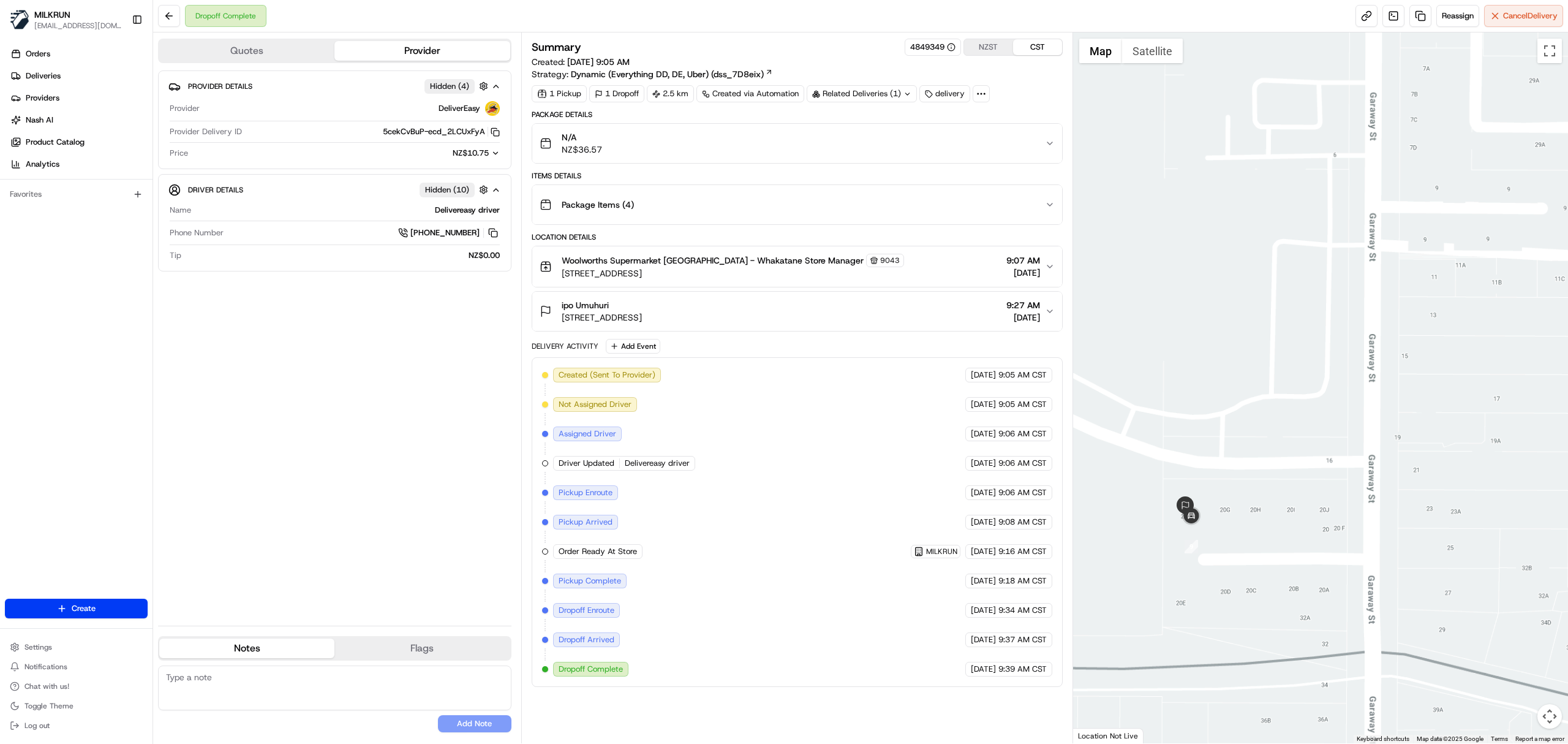
drag, startPoint x: 1160, startPoint y: 483, endPoint x: 1392, endPoint y: 434, distance: 237.1
click at [1392, 434] on div at bounding box center [1321, 387] width 495 height 710
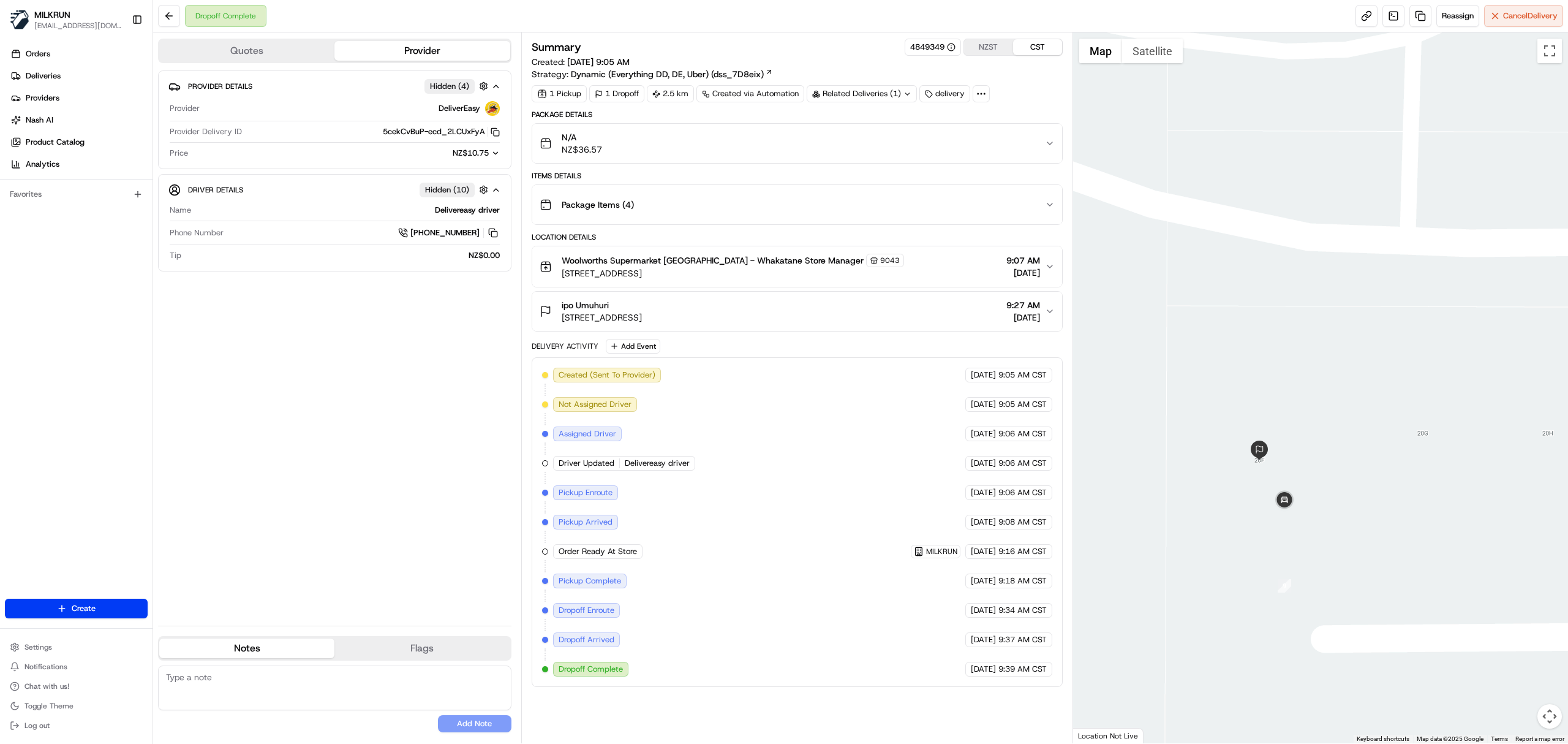
drag, startPoint x: 1230, startPoint y: 454, endPoint x: 1334, endPoint y: 244, distance: 234.3
click at [1334, 244] on div at bounding box center [1321, 387] width 495 height 710
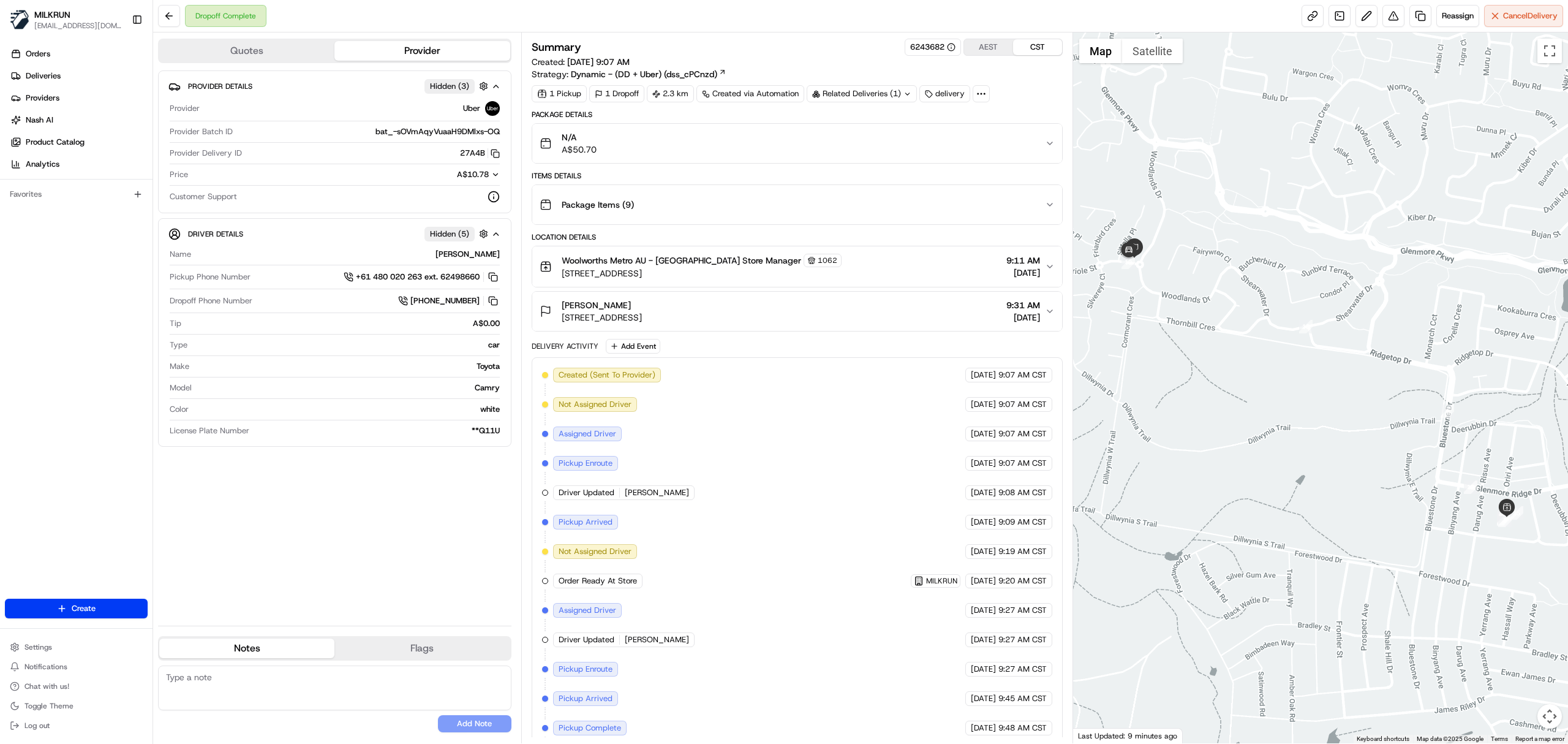
drag, startPoint x: 424, startPoint y: 251, endPoint x: 496, endPoint y: 251, distance: 72.0
click at [496, 251] on div "Gagandeep Singh G." at bounding box center [348, 254] width 304 height 11
copy div "Gagandeep Singh G"
